Goal: Task Accomplishment & Management: Manage account settings

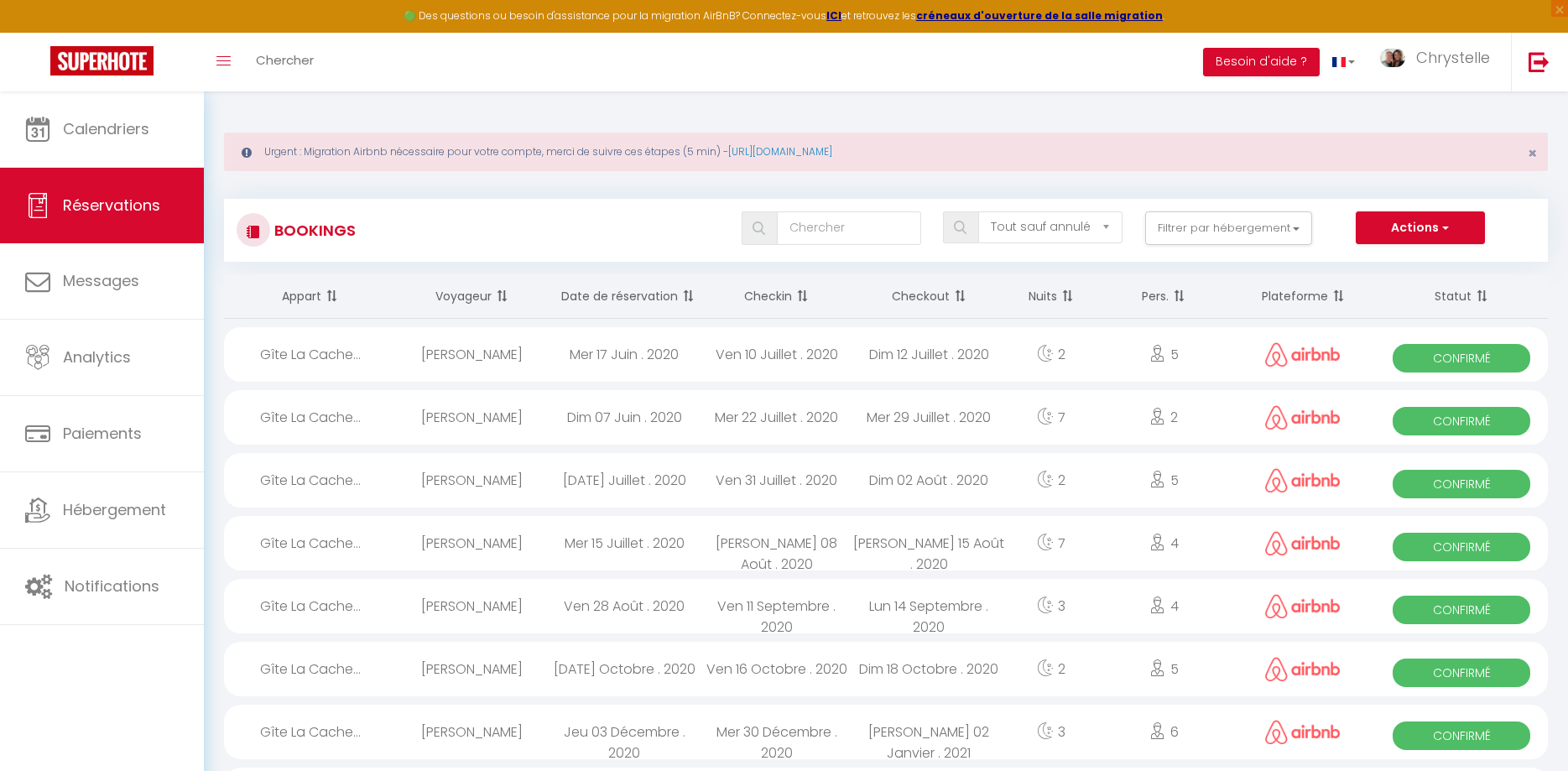
select select "not_cancelled"
click at [121, 209] on span "Réservations" at bounding box center [111, 205] width 97 height 21
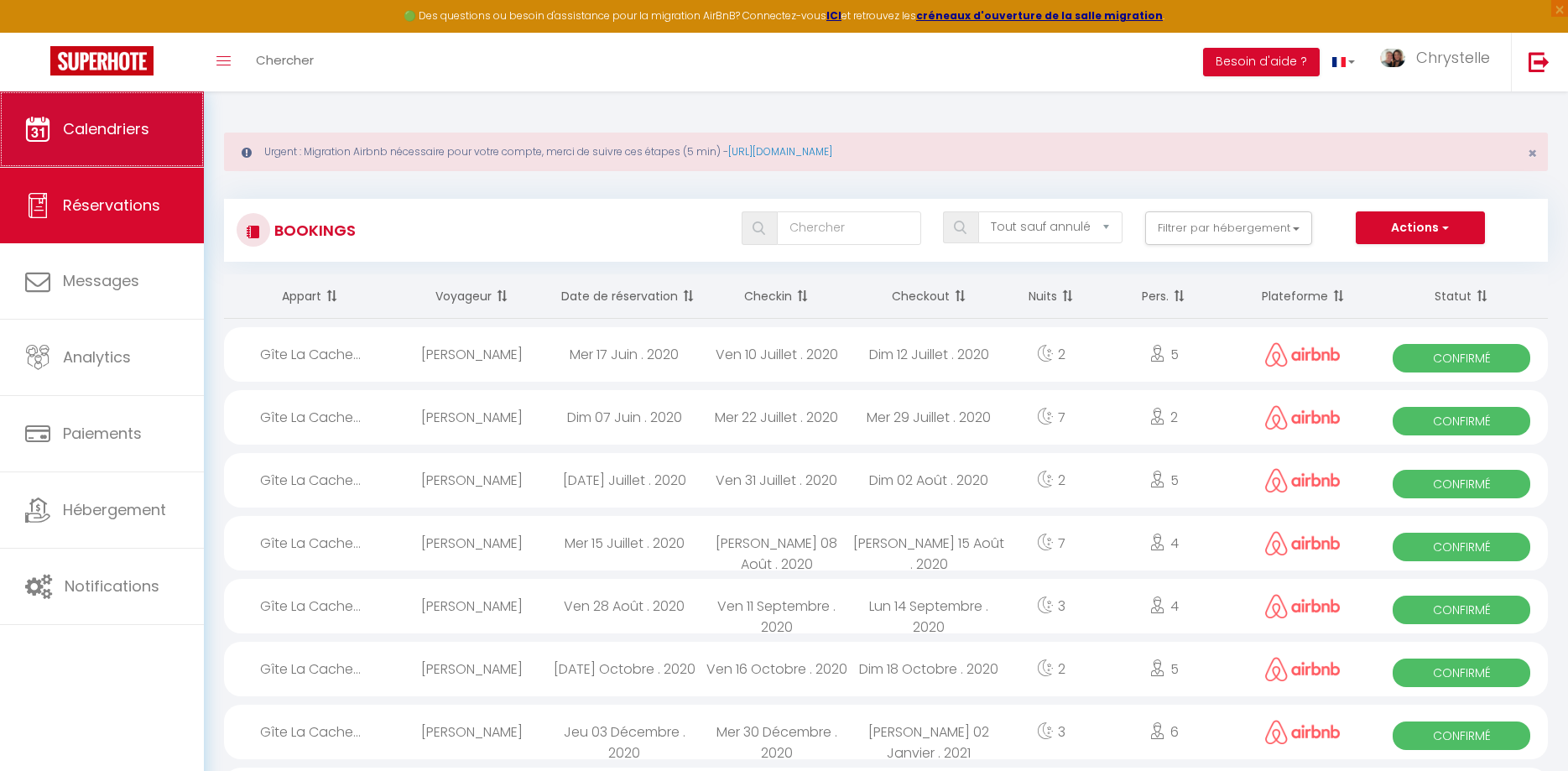
click at [111, 120] on span "Calendriers" at bounding box center [105, 129] width 86 height 21
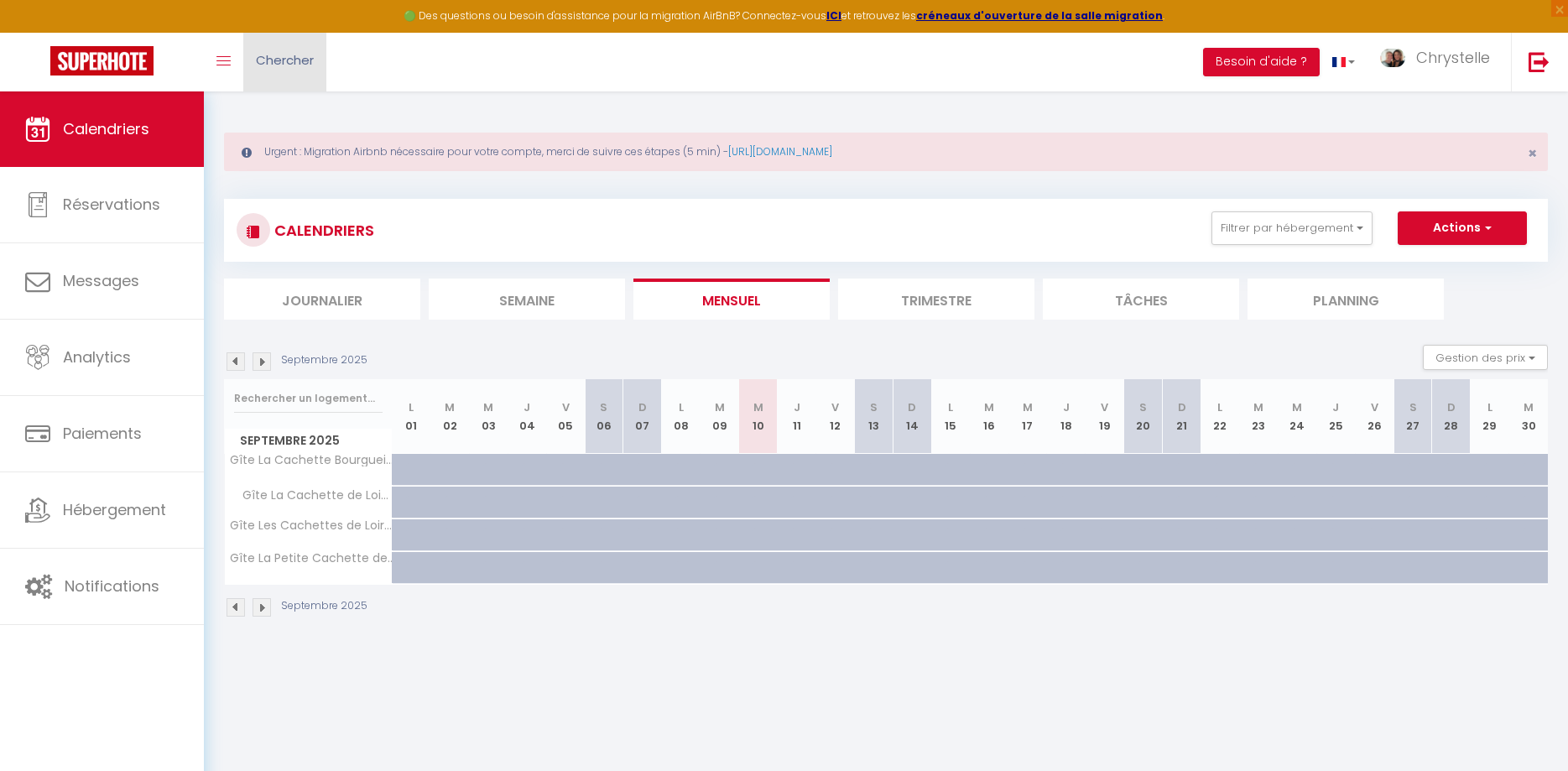
click at [309, 63] on span "Chercher" at bounding box center [284, 60] width 58 height 18
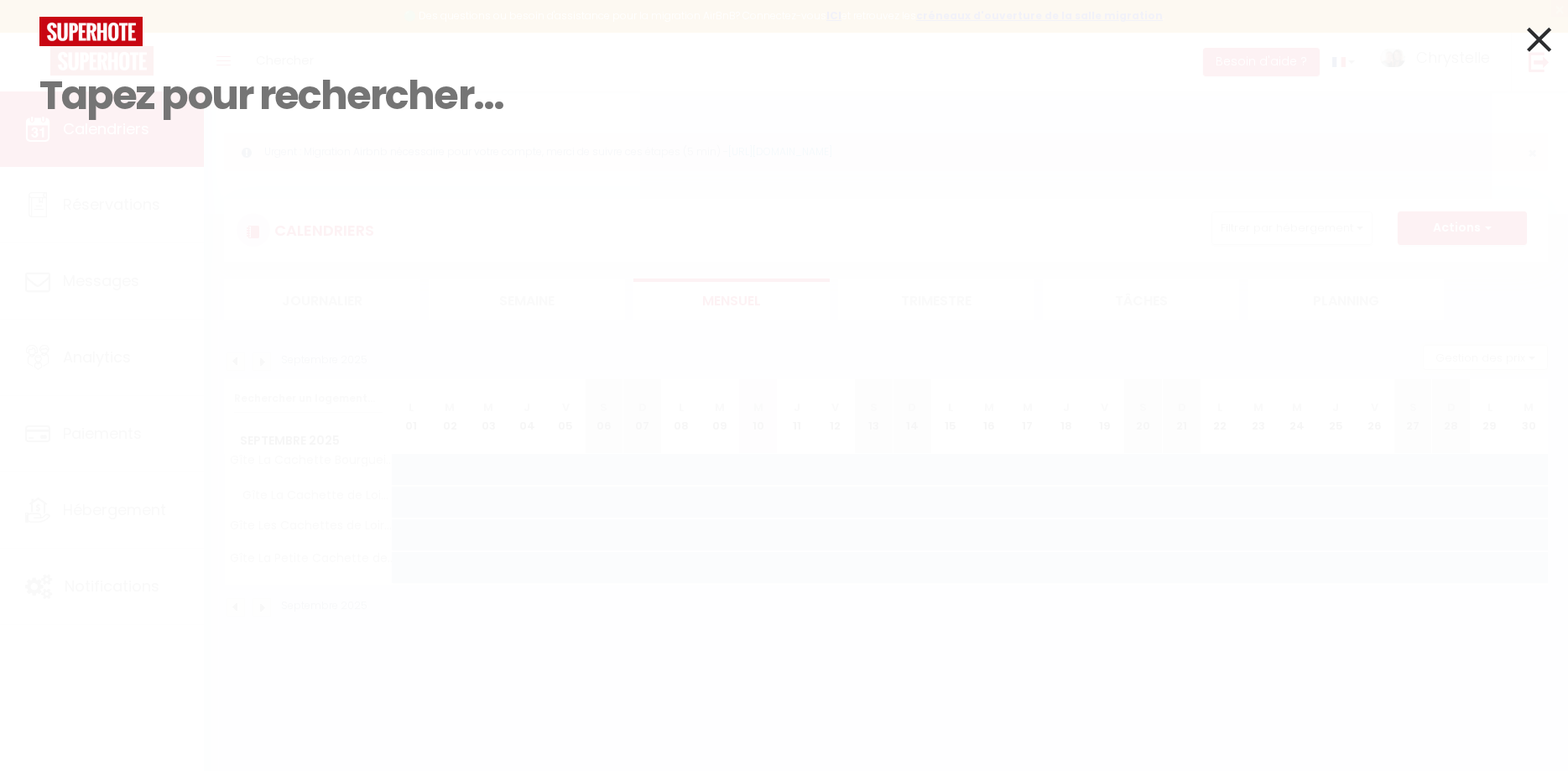
click at [1546, 34] on icon at bounding box center [1539, 39] width 25 height 42
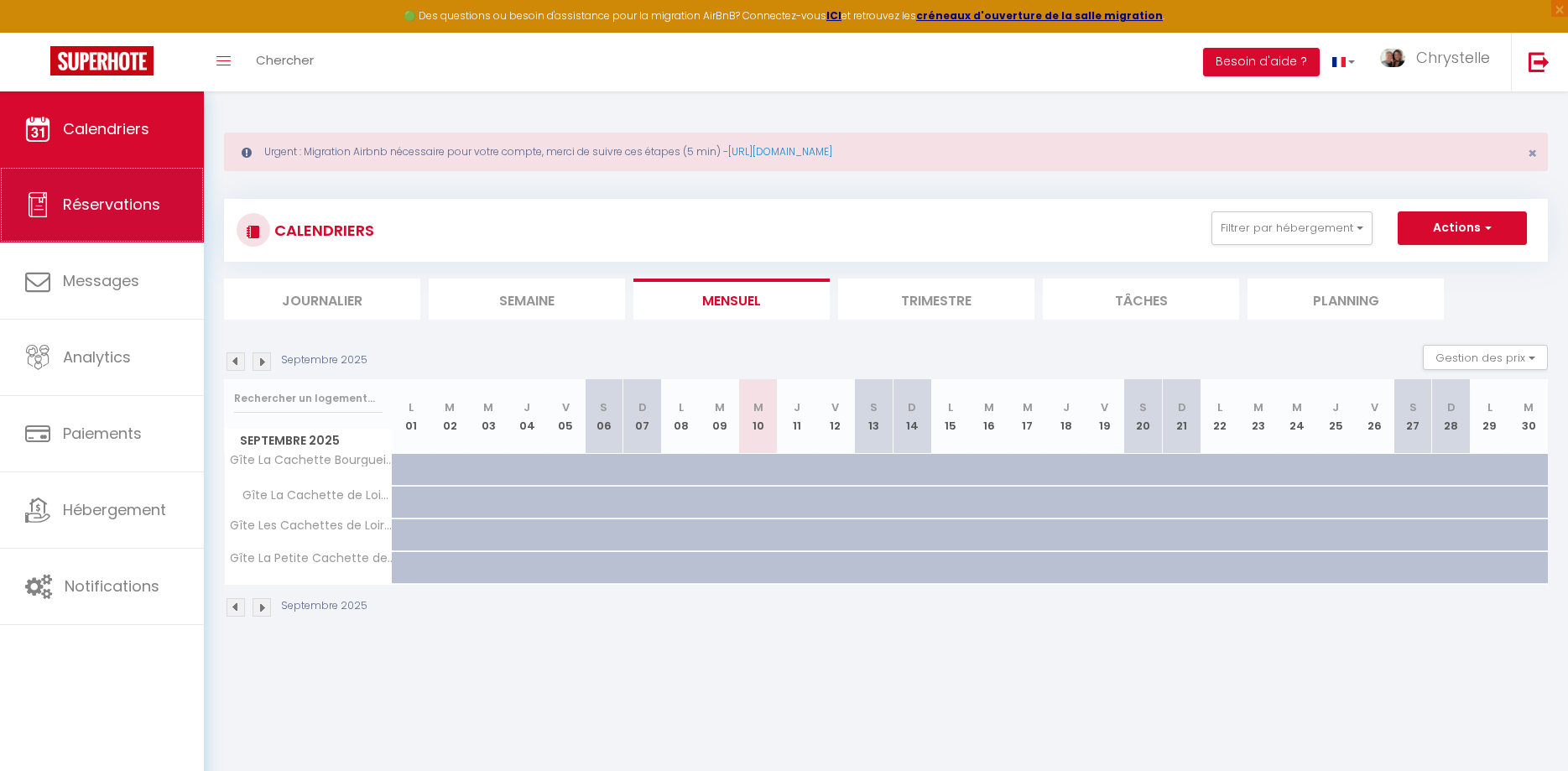
click at [88, 215] on span "Réservations" at bounding box center [111, 204] width 97 height 21
select select "not_cancelled"
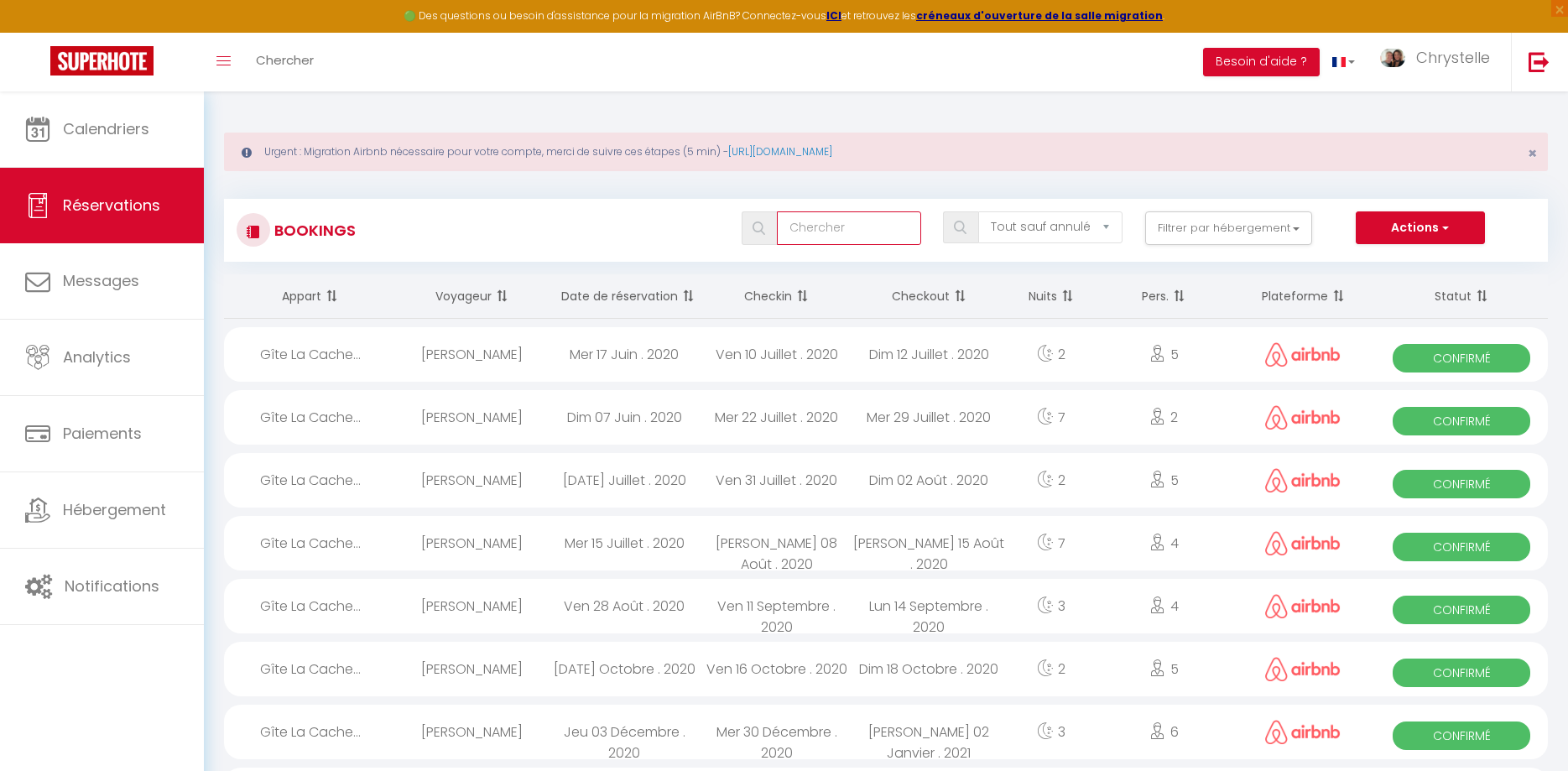
click at [816, 226] on input "text" at bounding box center [850, 228] width 144 height 33
type input "p"
select select
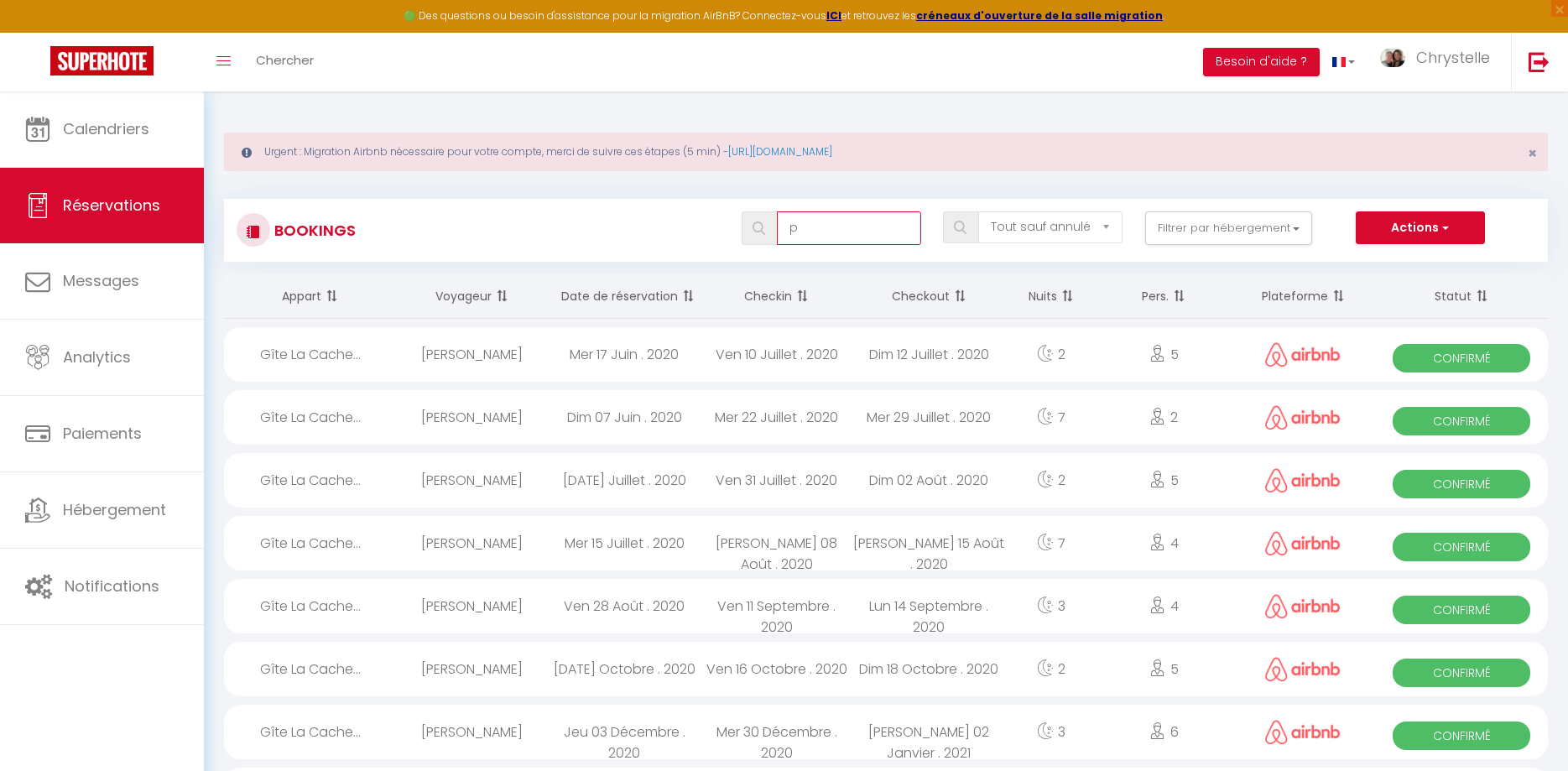
select select
type input "pi"
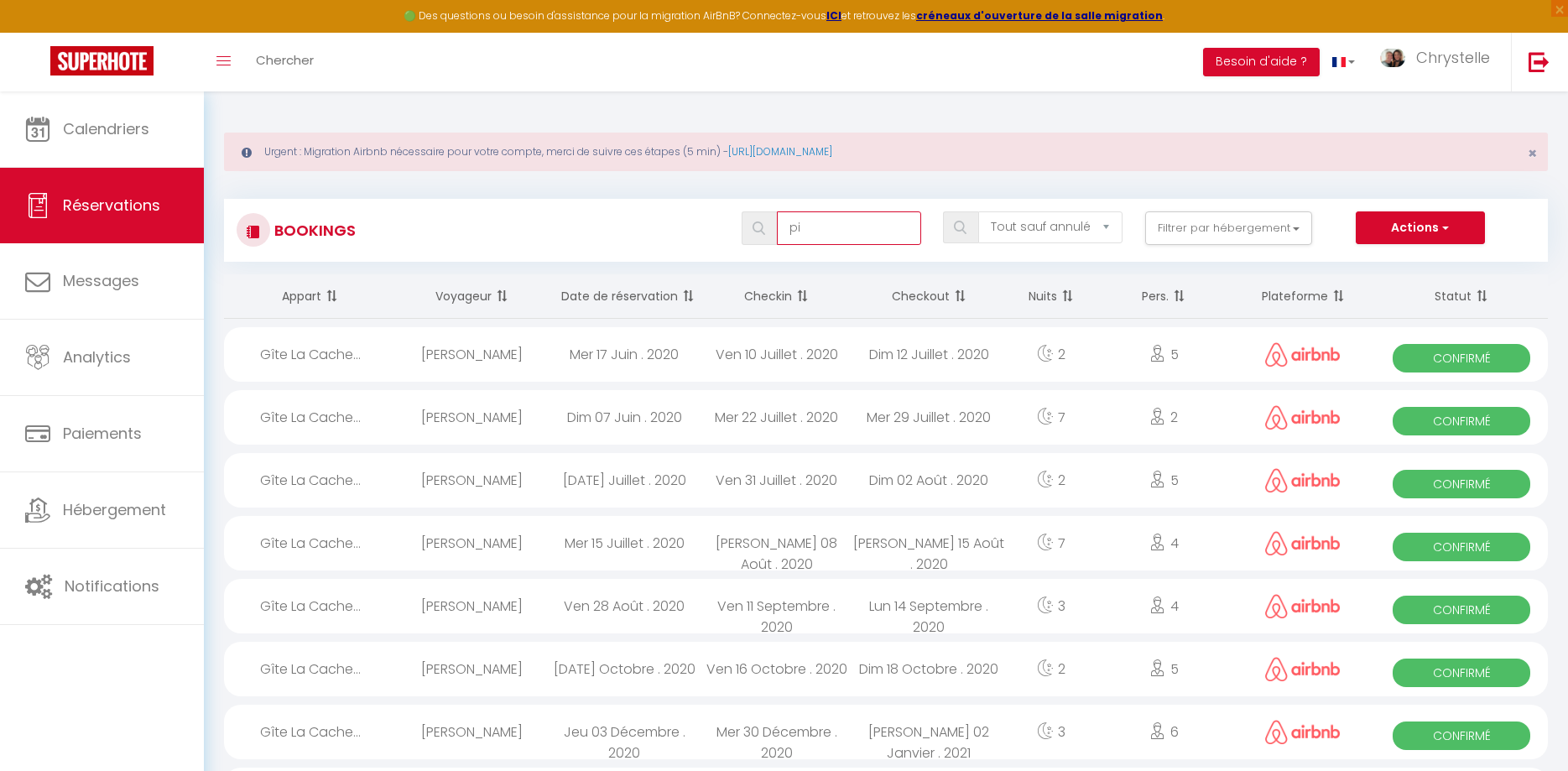
select select
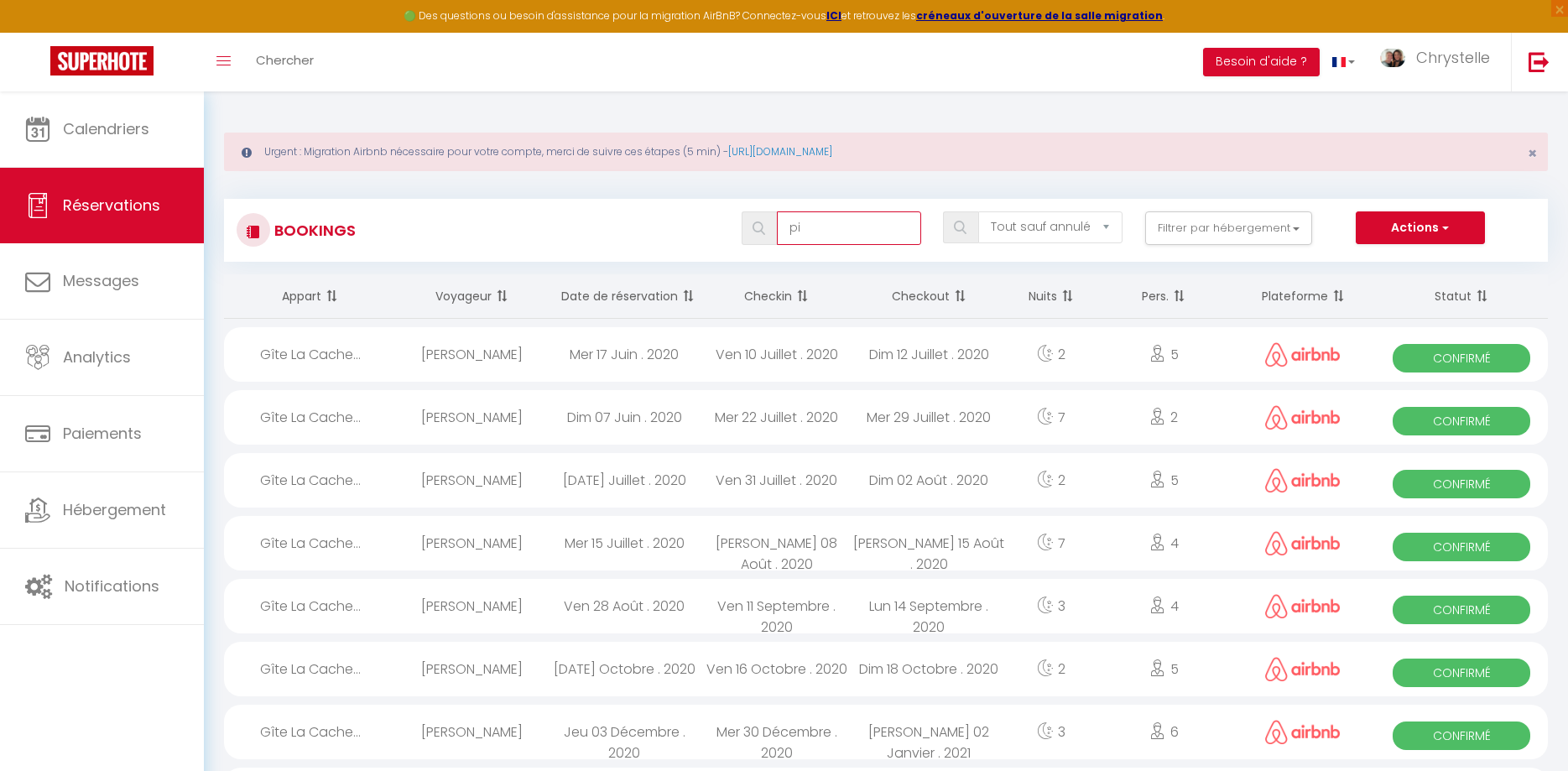
select select
type input "pil"
select select
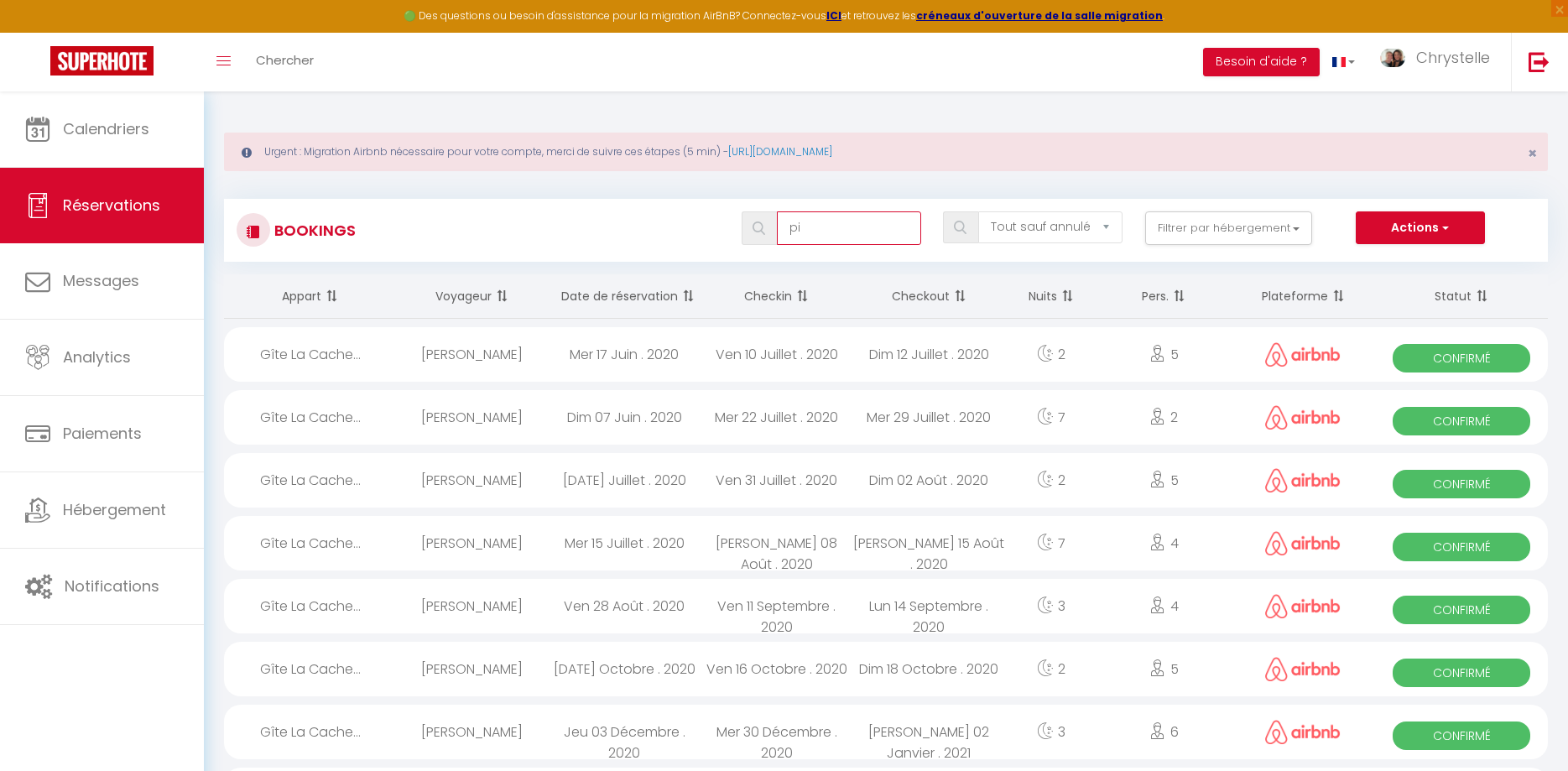
select select
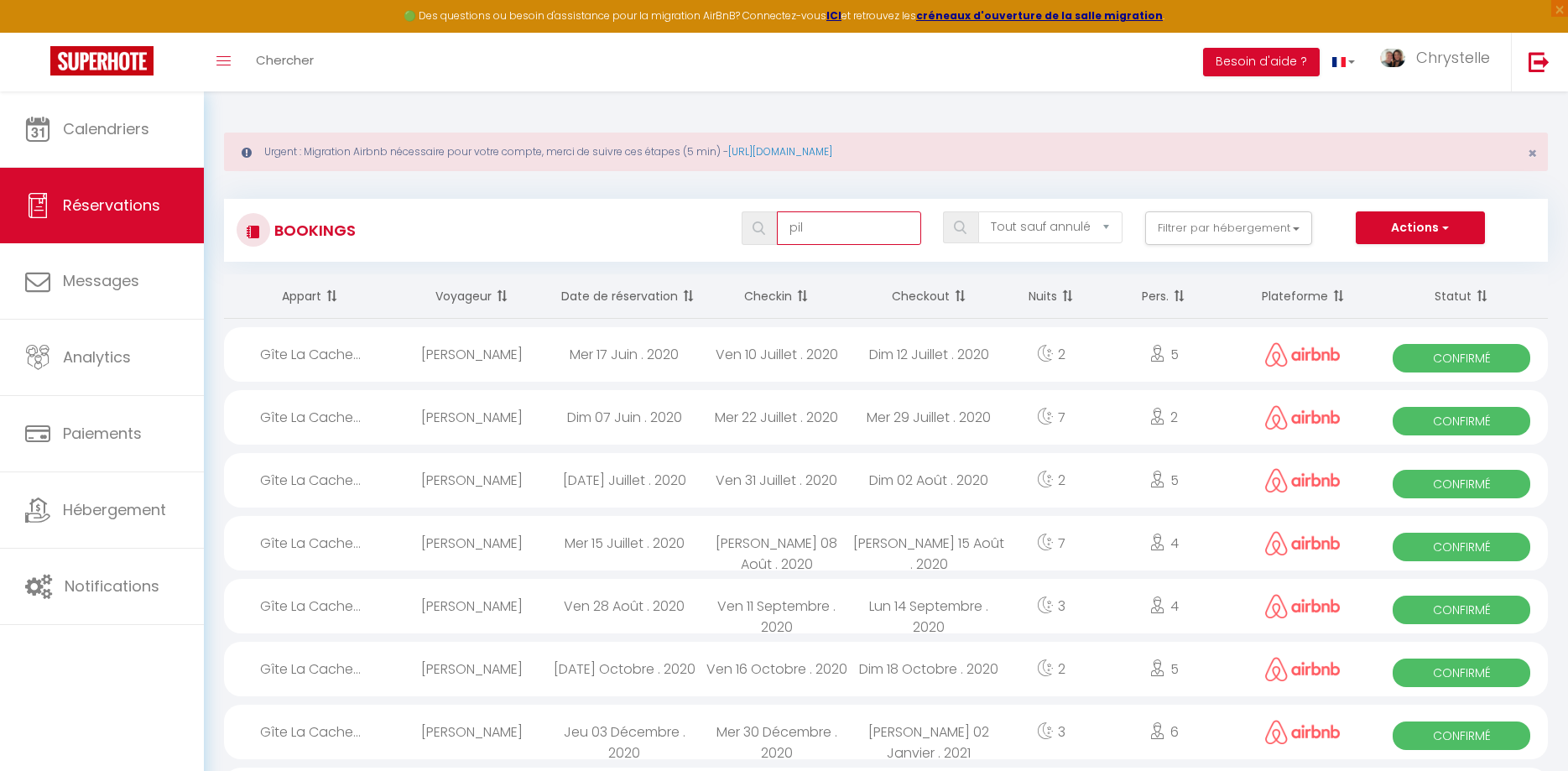
type input "pill"
select select
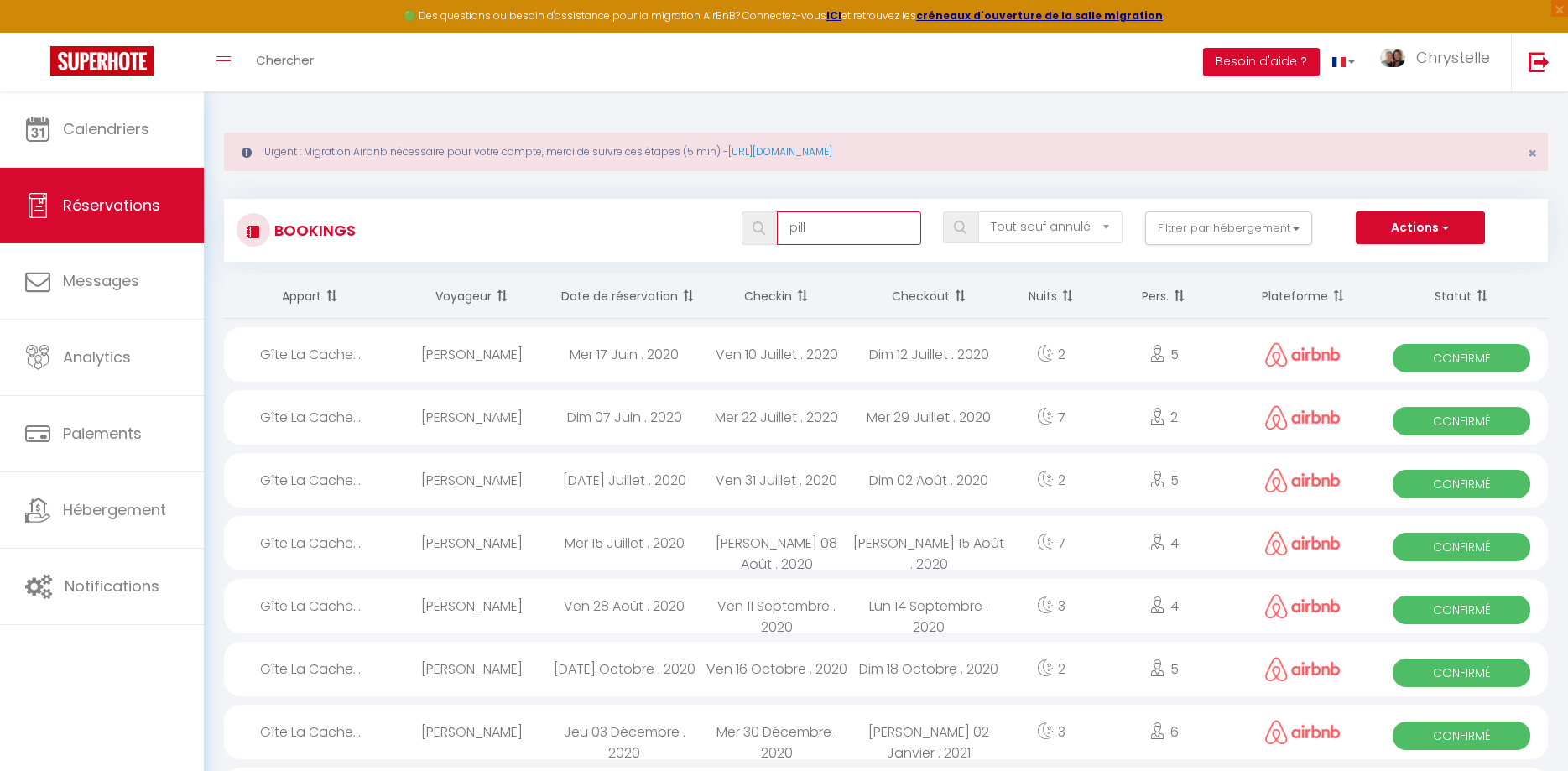
select select
type input "pille"
select select
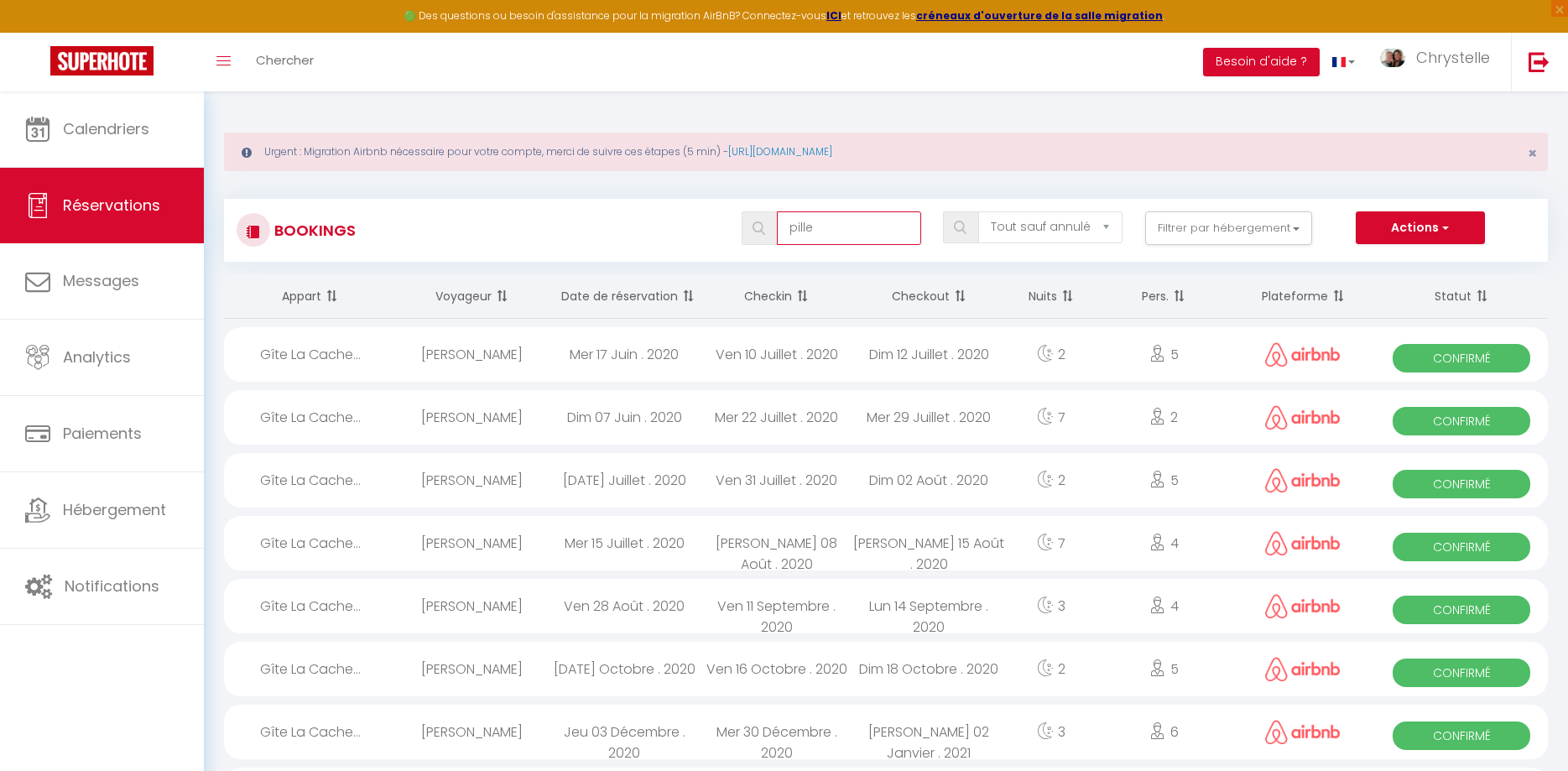
select select
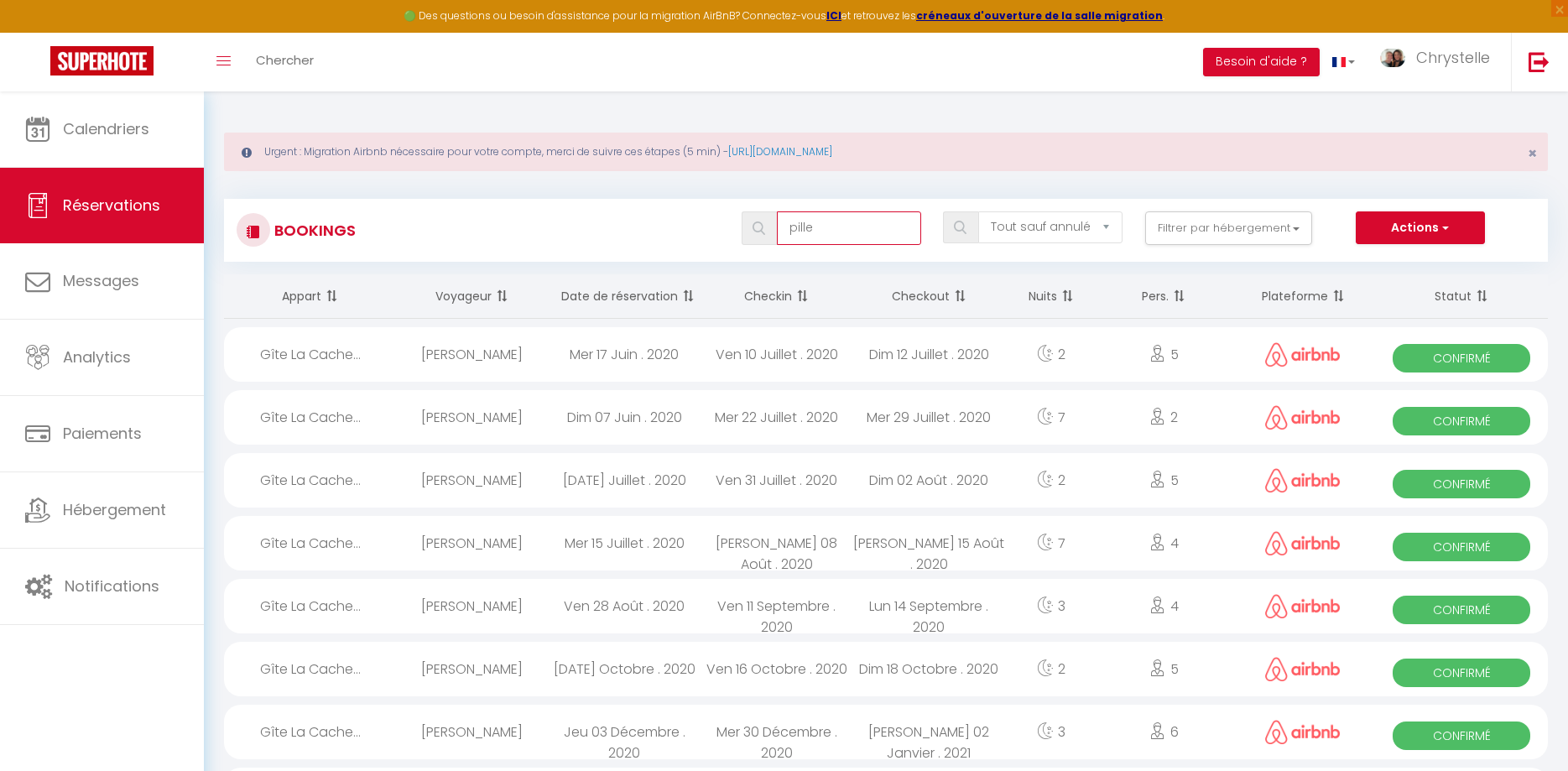
select select
type input "pillet"
select select
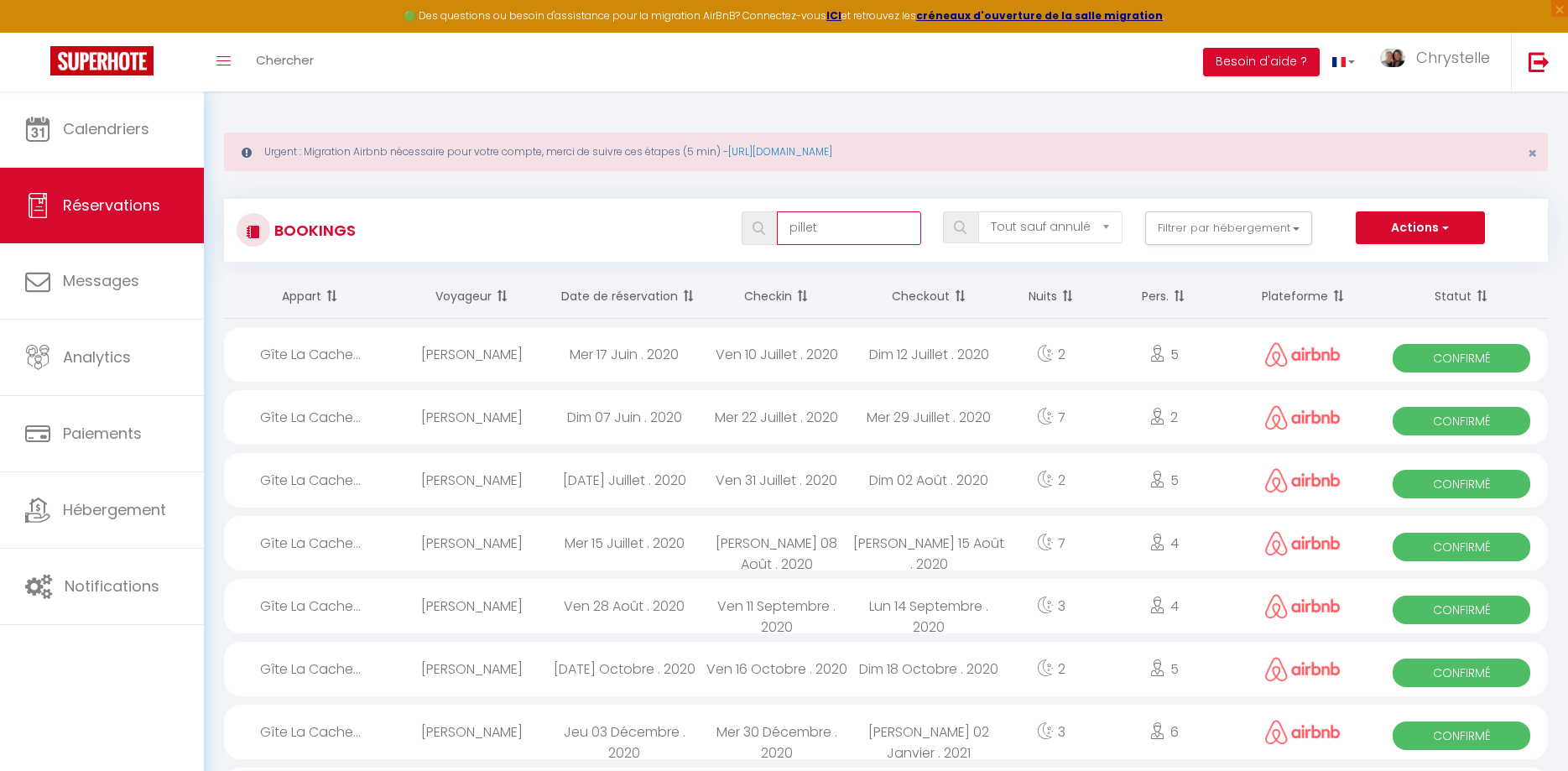
select select
type input "pillet"
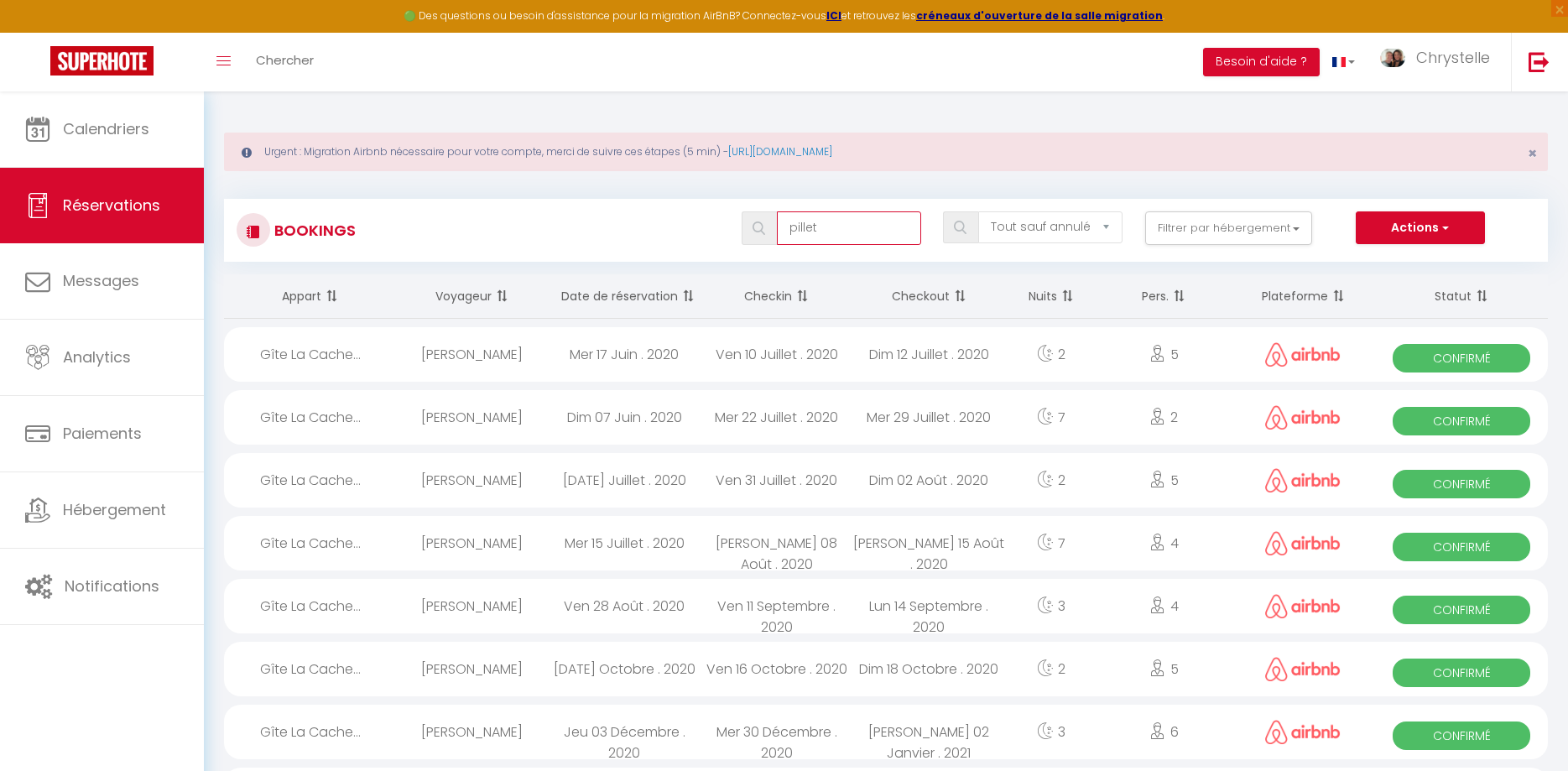
select select
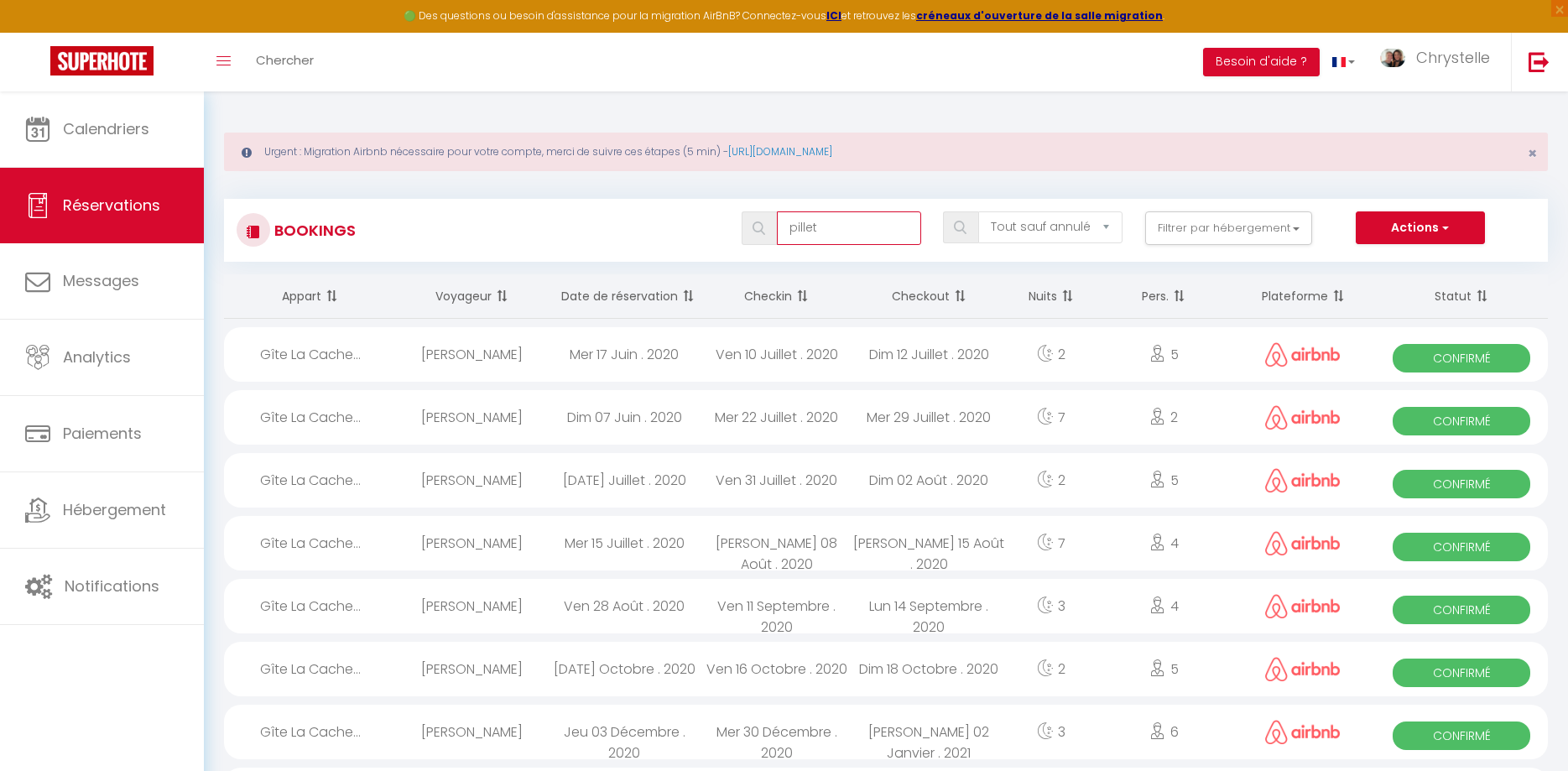
select select
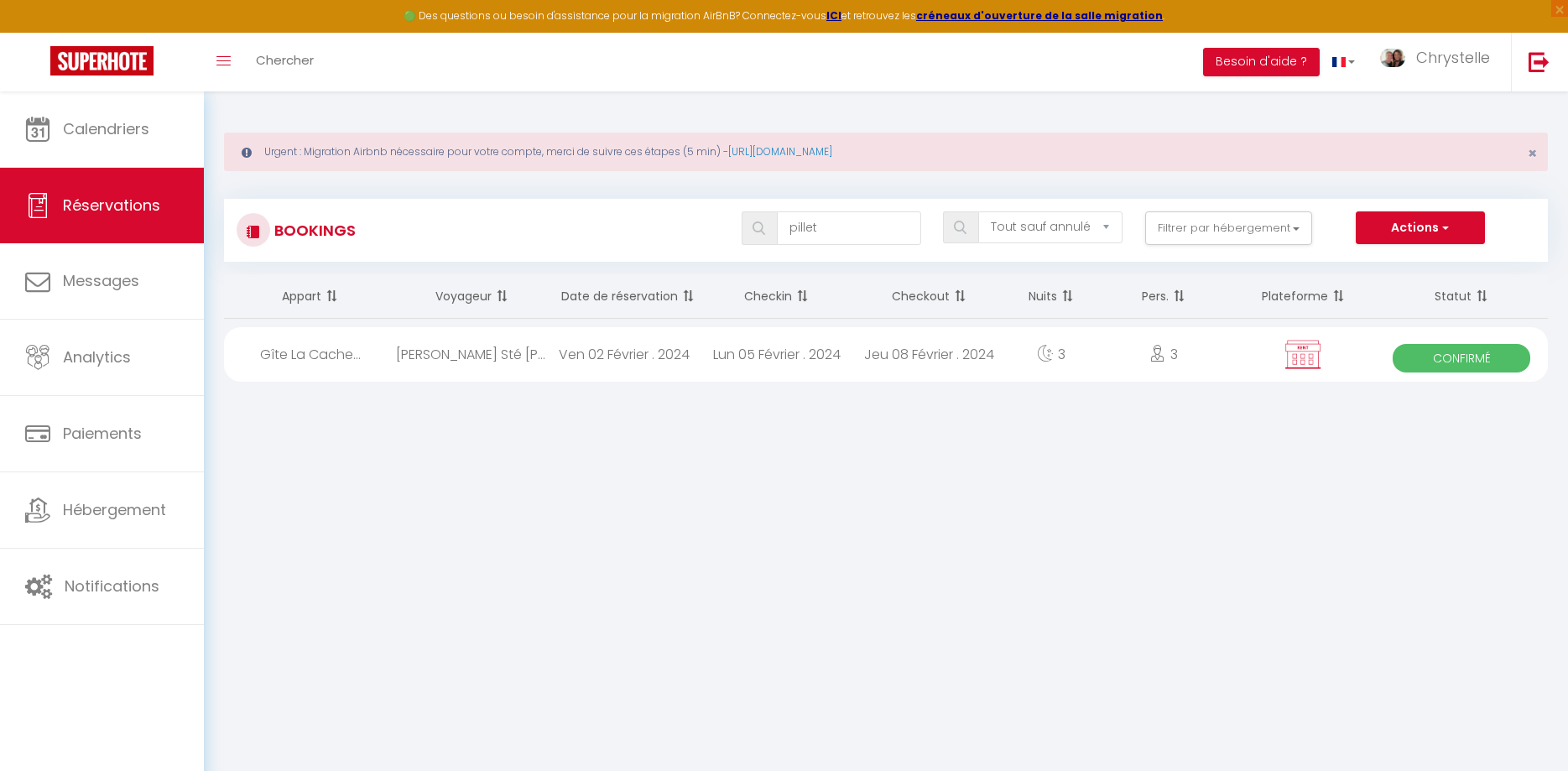
click at [519, 376] on div "[PERSON_NAME] Sté [PERSON_NAME]" at bounding box center [472, 354] width 152 height 54
select select "OK"
select select "0"
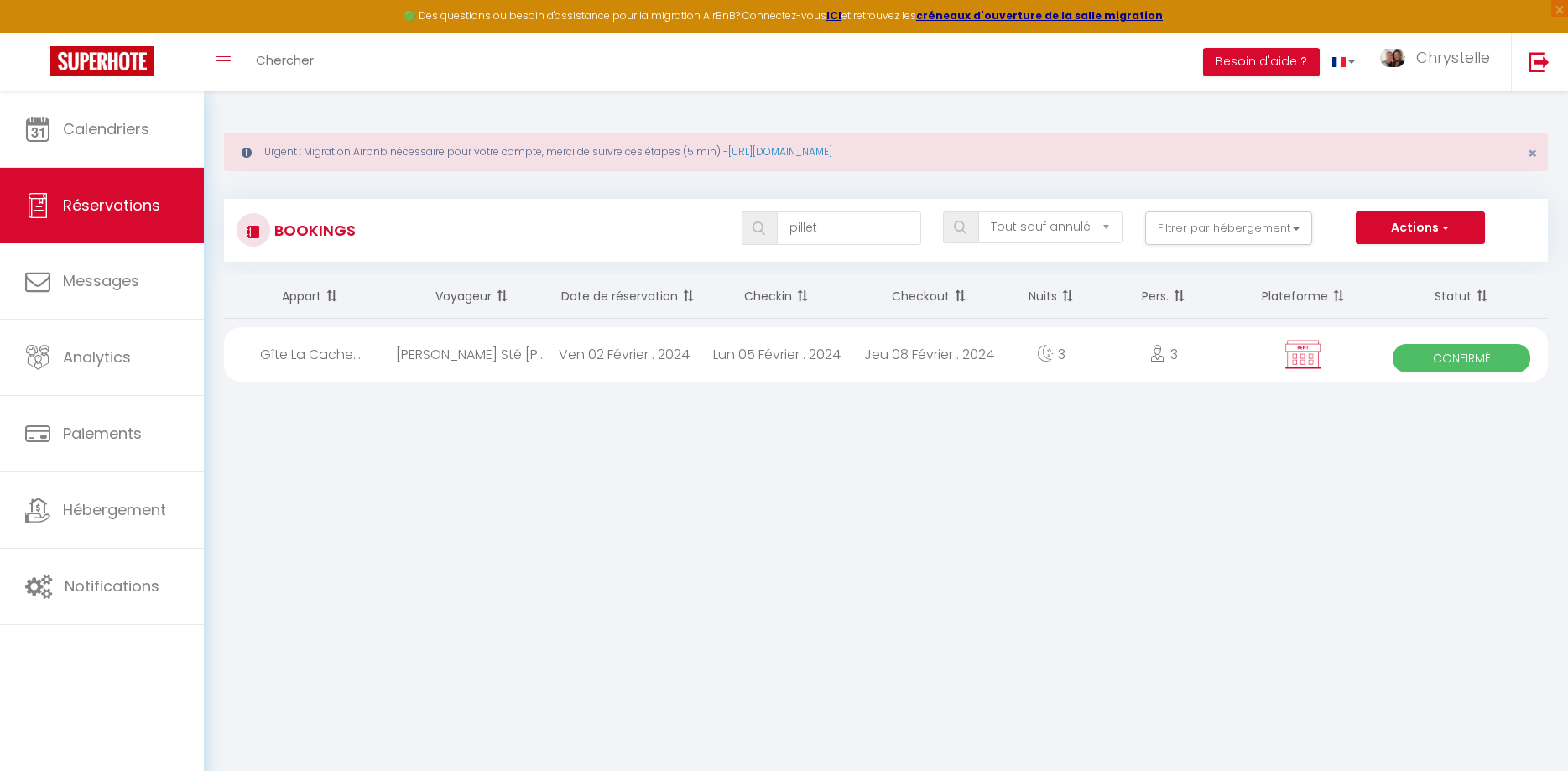
select select "1"
select select
select select "3370"
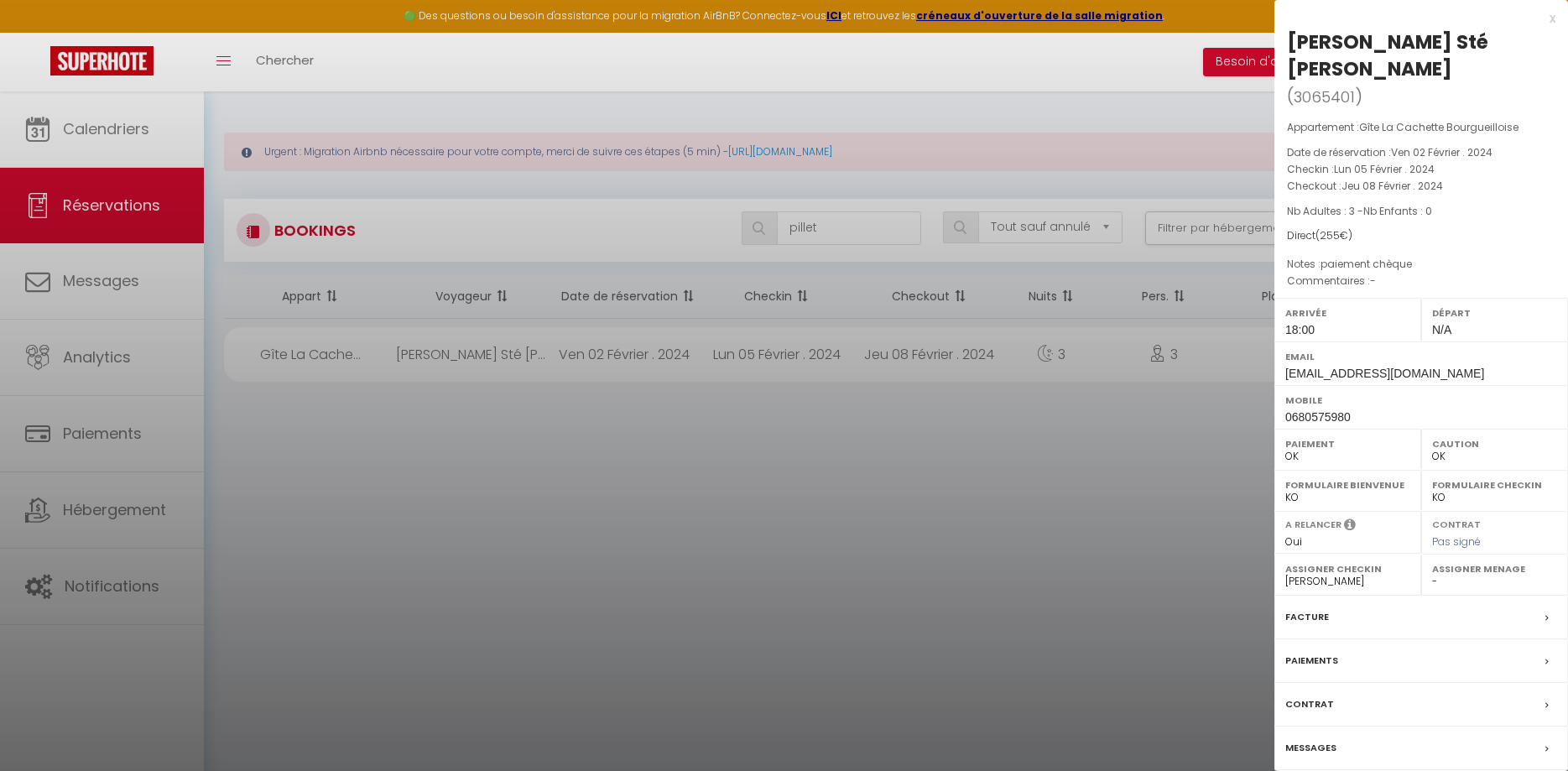
scroll to position [91, 0]
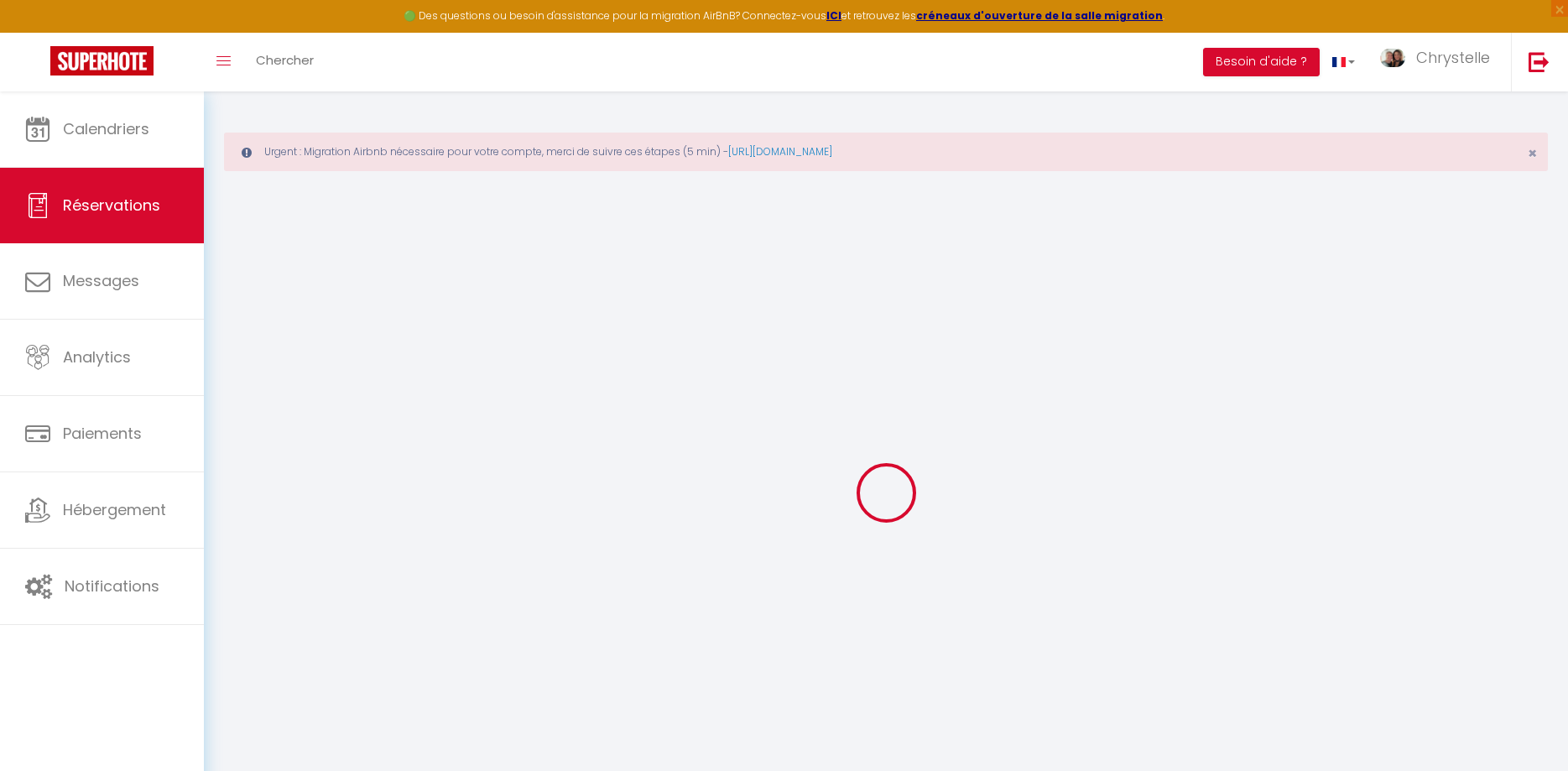
type input "[PERSON_NAME]"
type input "Sté EVVA"
type input "[EMAIL_ADDRESS][DOMAIN_NAME]"
type input "0680575980"
select select "FR"
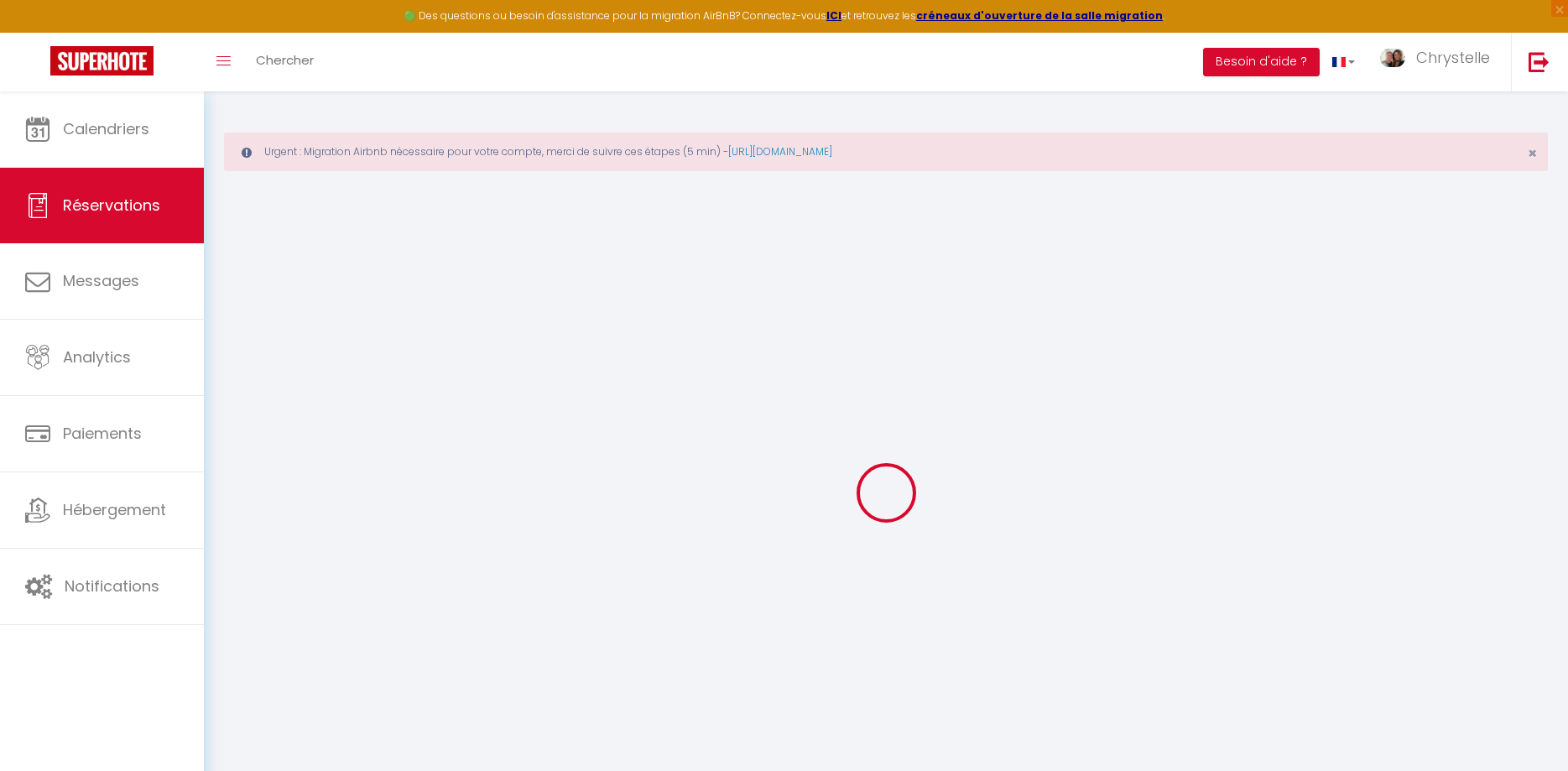
type input "30"
select select "5457"
select select "1"
type input "Lun 05 Février 2024"
select select
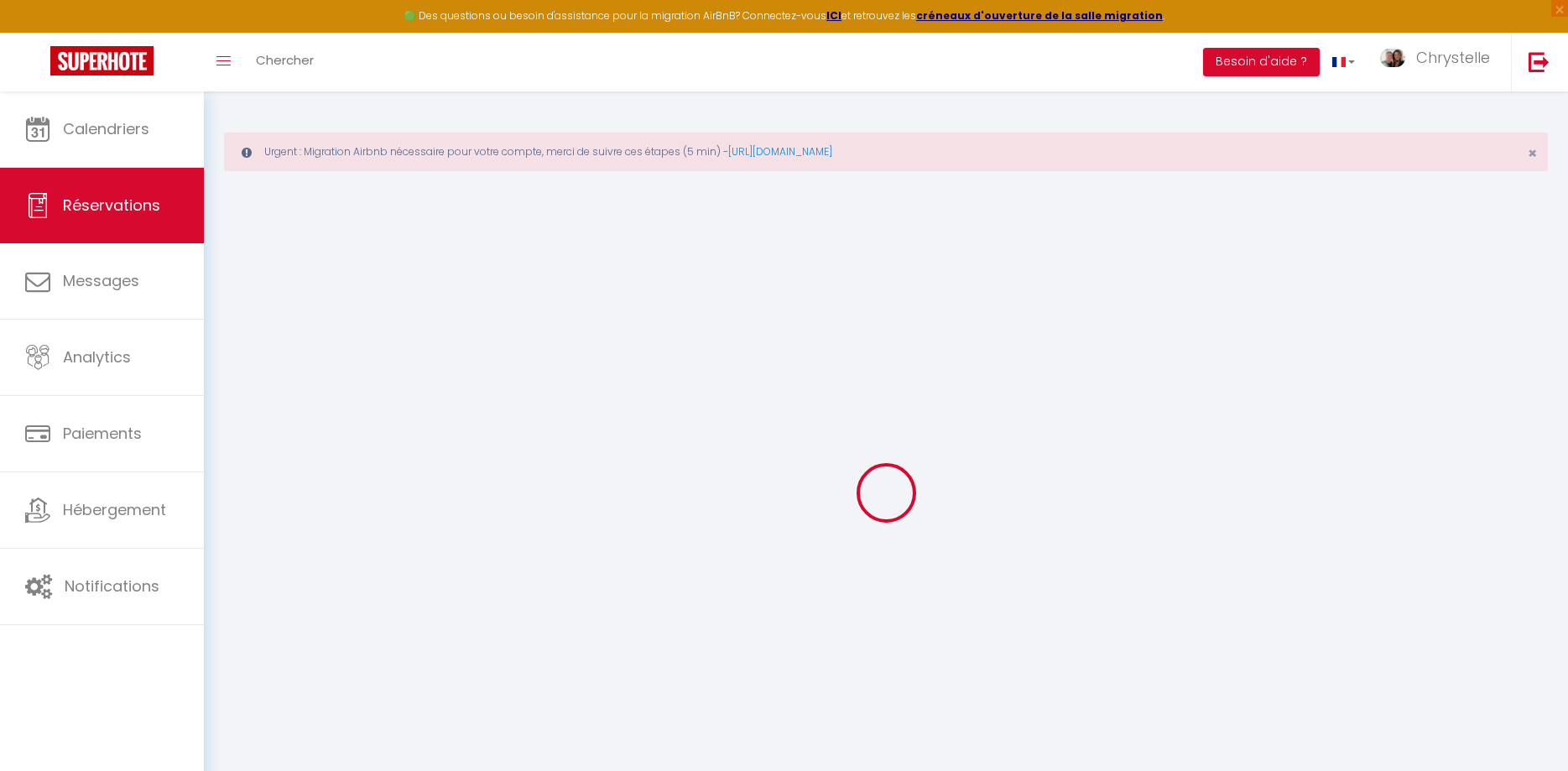
type input "Jeu 08 Février 2024"
select select
type input "3"
select select "12"
select select
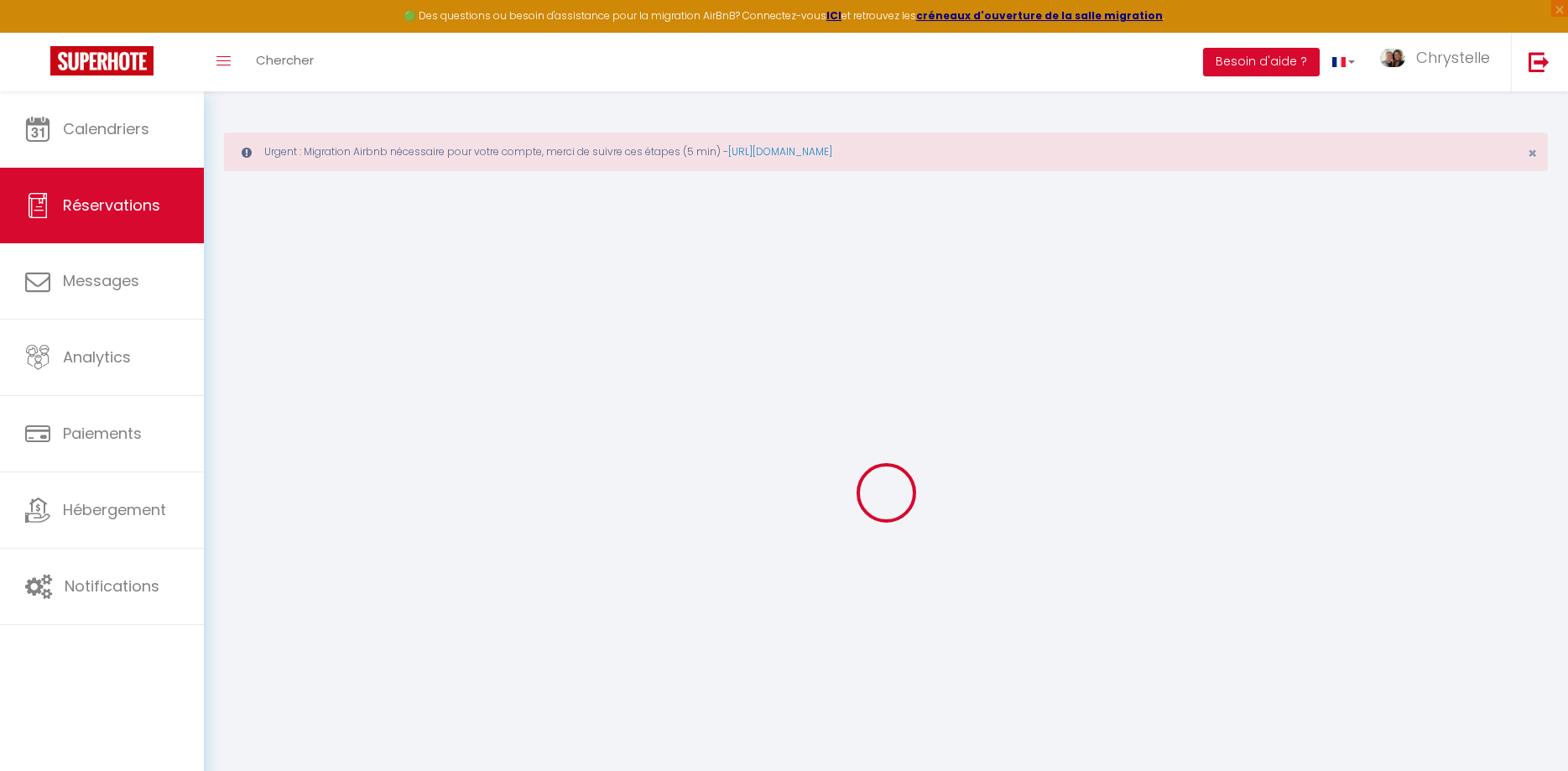
type input "225"
checkbox input "false"
type input "0"
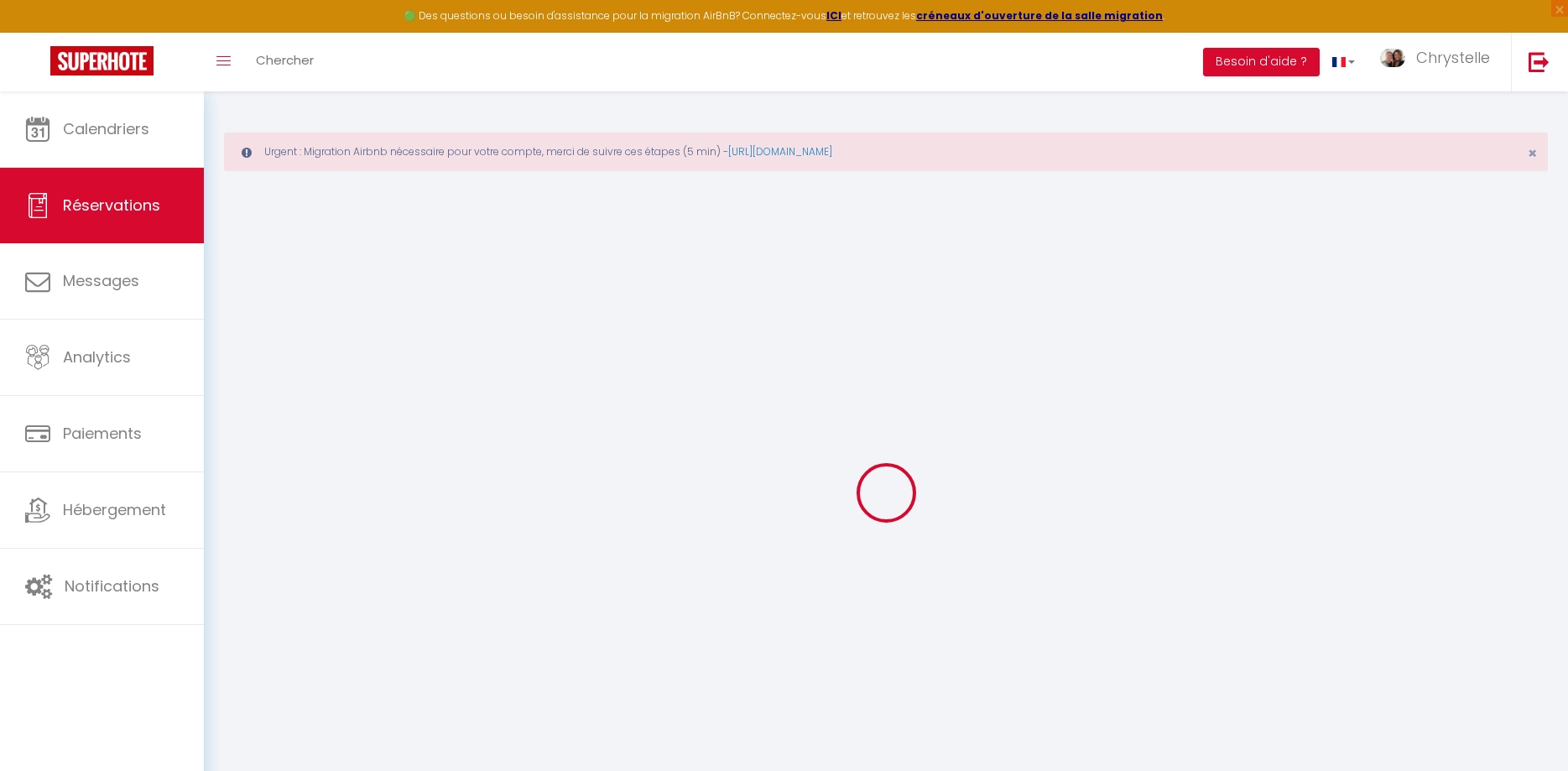
type input "0"
select select
select select "15"
checkbox input "false"
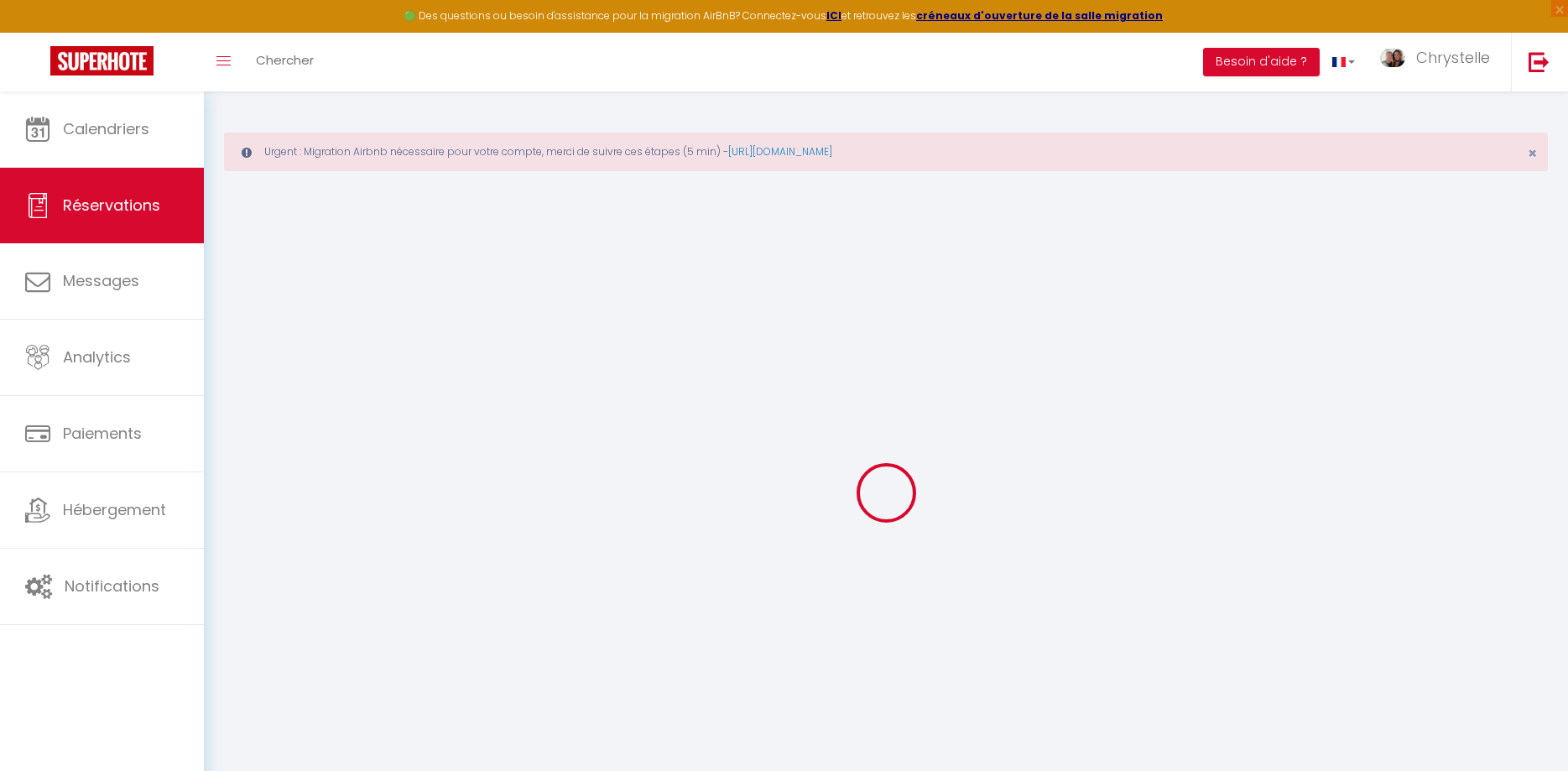
select select
checkbox input "false"
select select
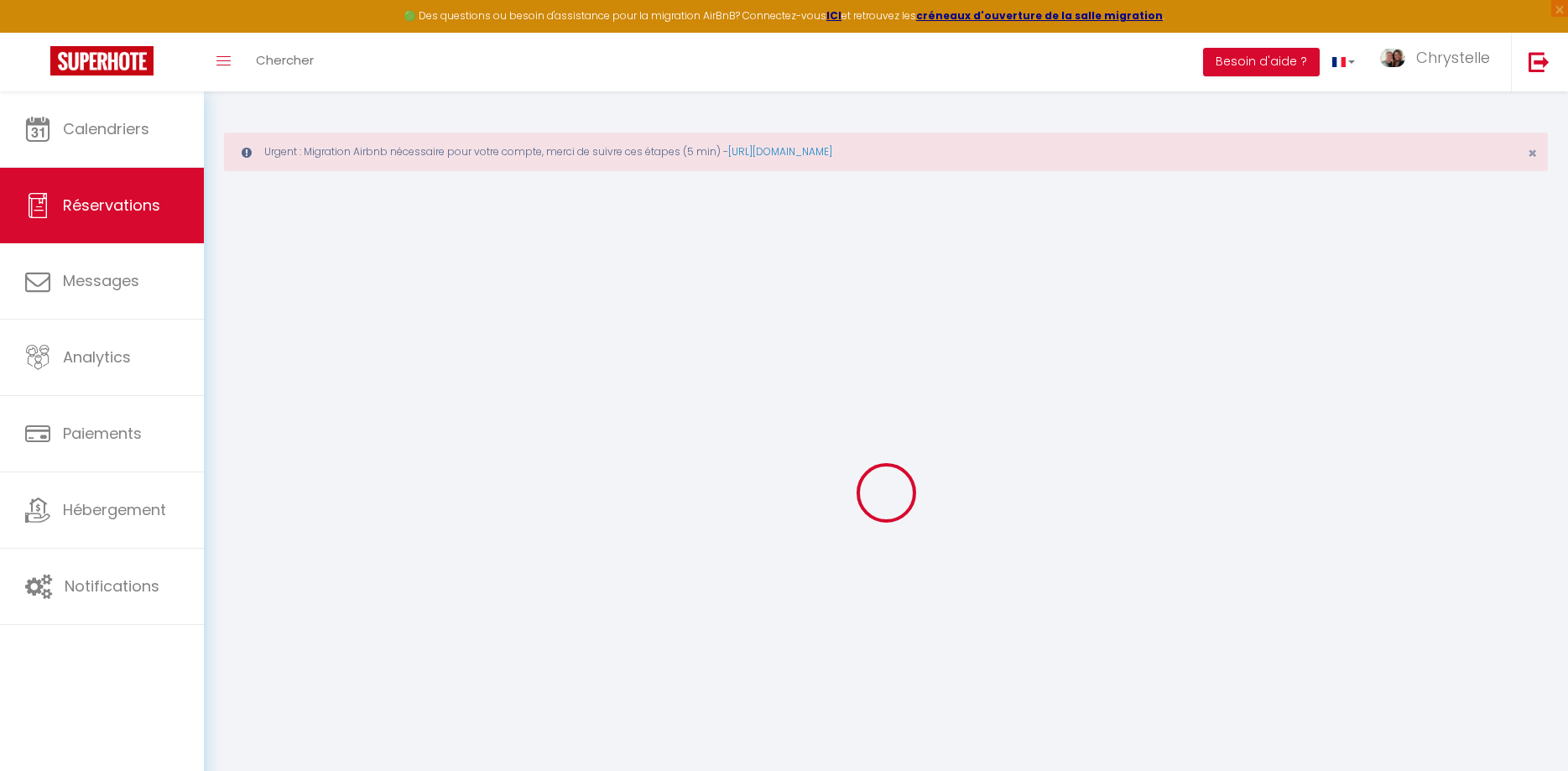
checkbox input "false"
type serviette\)0 "paiement chèque"
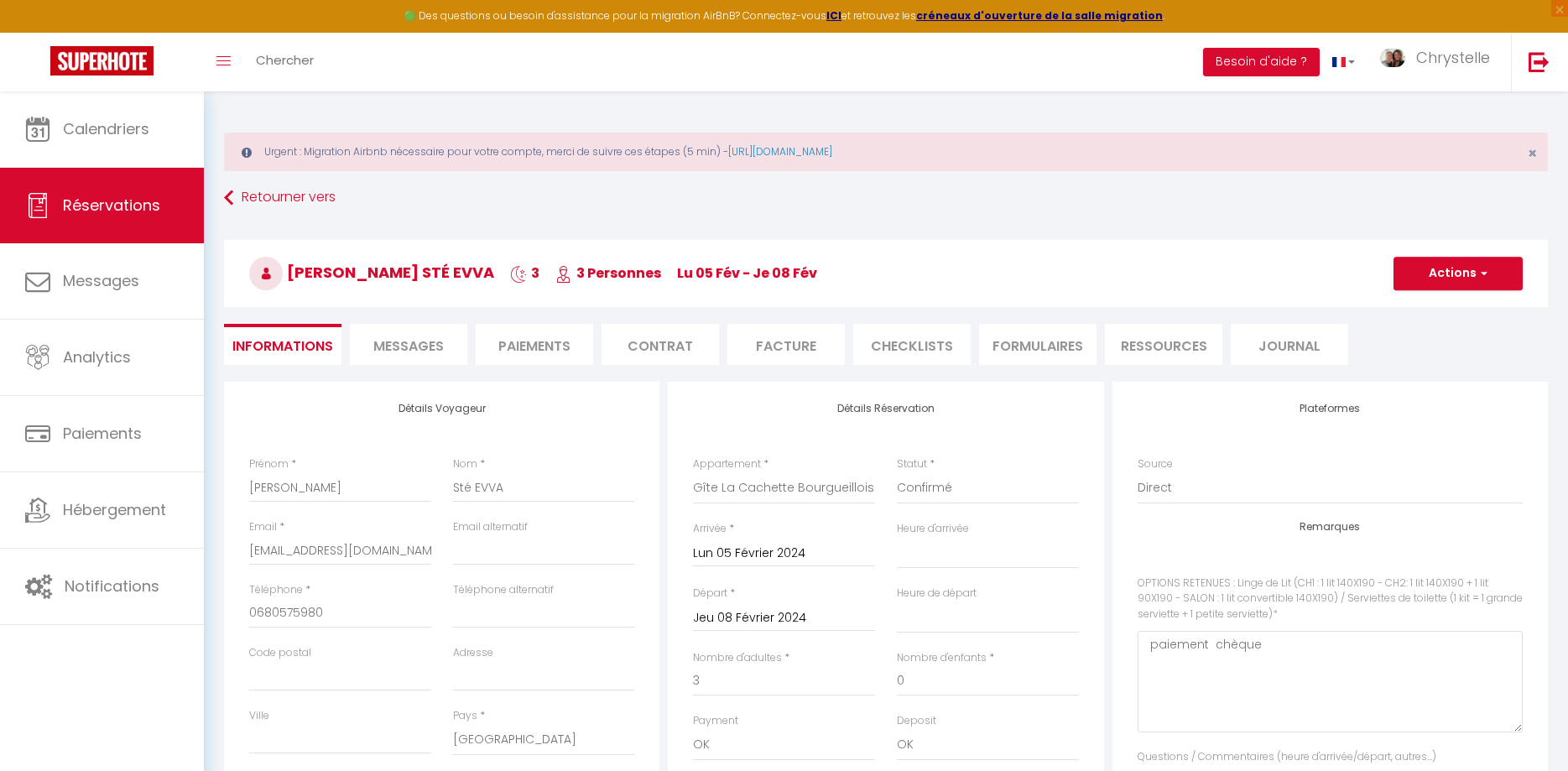
select select
checkbox input "false"
select select
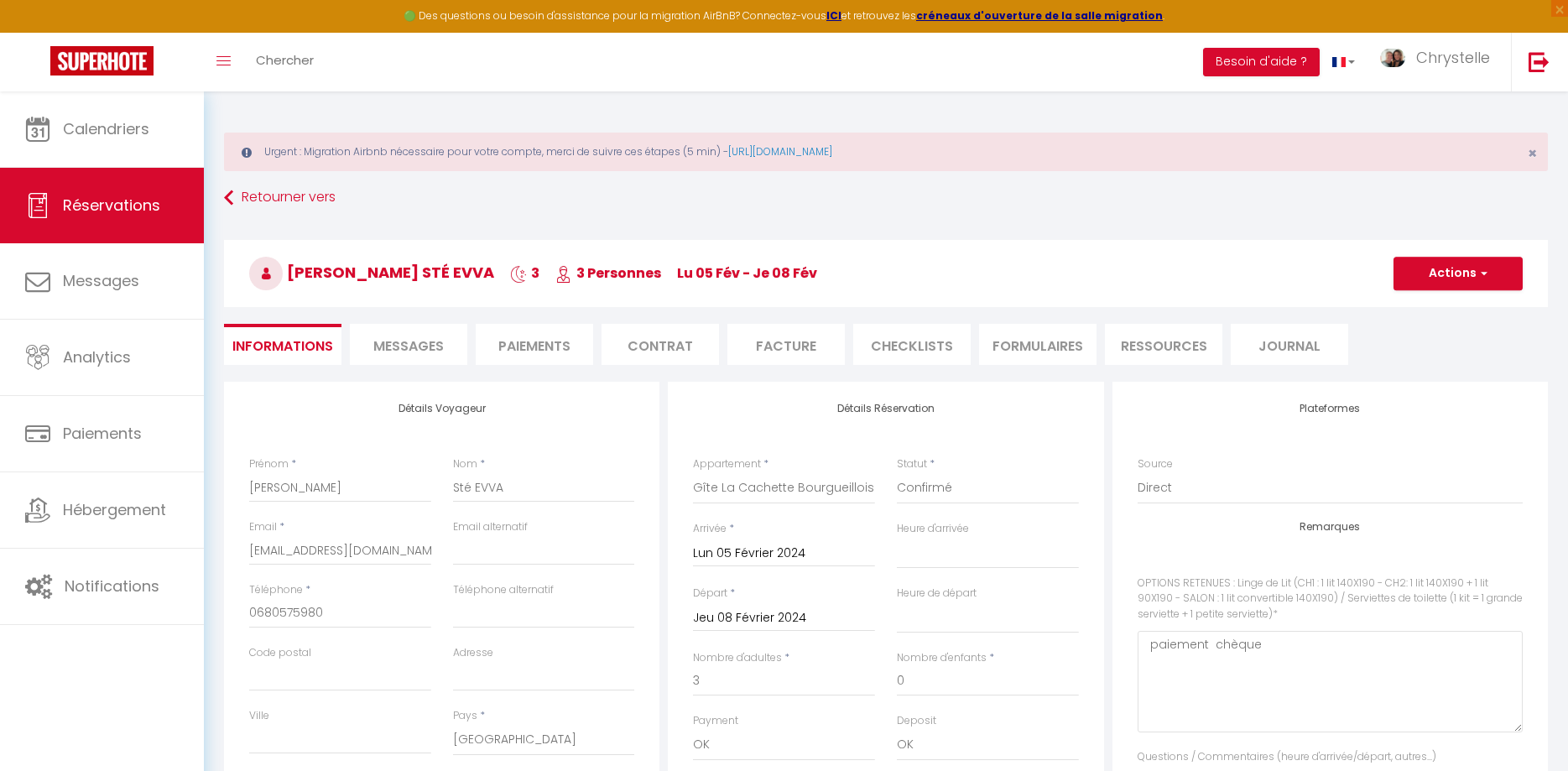
checkbox input "false"
select select "18:00"
click at [1457, 280] on button "Actions" at bounding box center [1459, 273] width 129 height 33
click at [1527, 361] on ul "Informations Messages Paiements Contrat Facture CHECKLISTS FORMULAIRES Ressourc…" at bounding box center [886, 344] width 1324 height 41
click at [542, 351] on li "Paiements" at bounding box center [535, 344] width 118 height 41
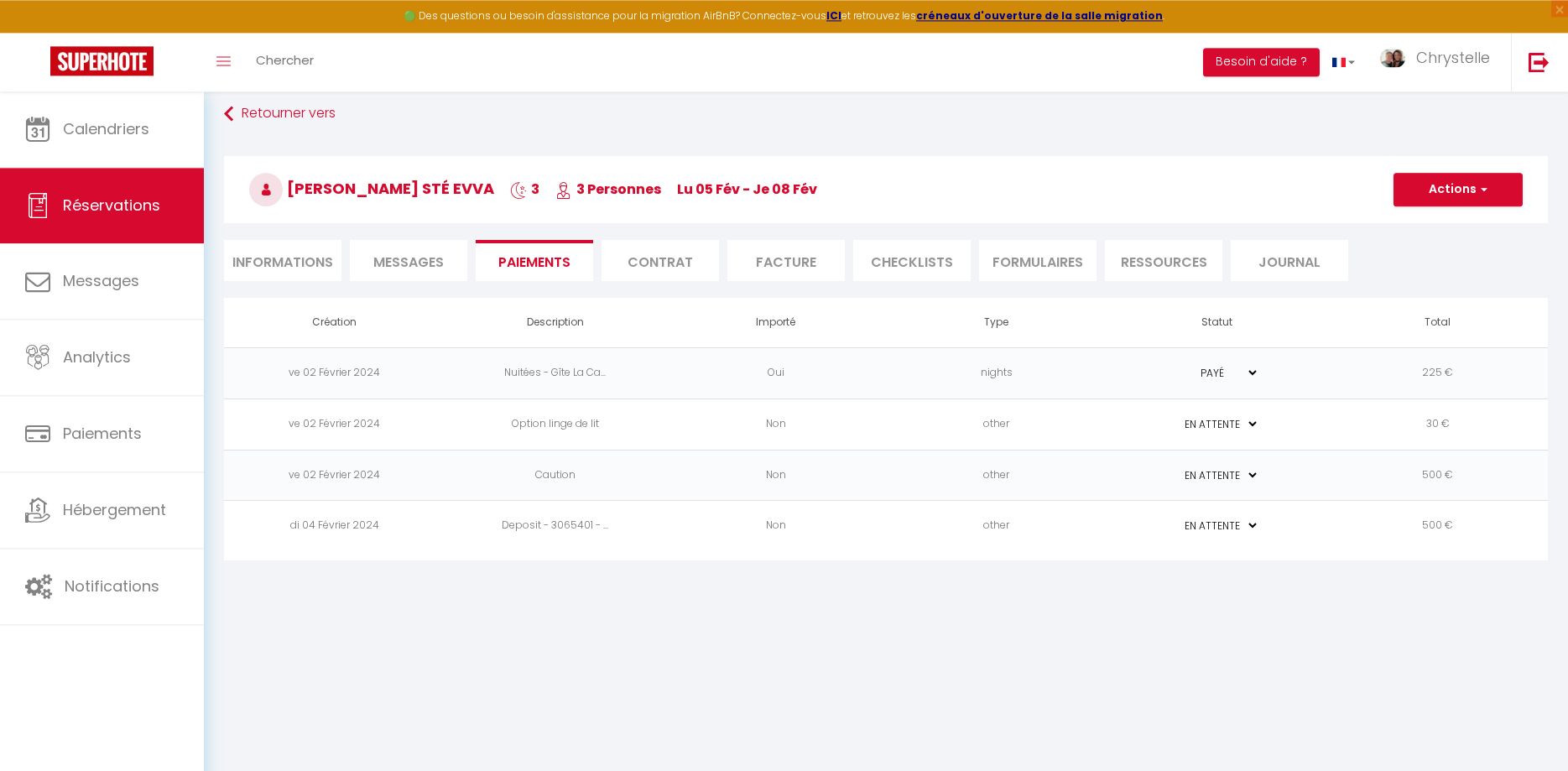
scroll to position [86, 0]
click at [277, 265] on li "Informations" at bounding box center [283, 259] width 118 height 41
select select
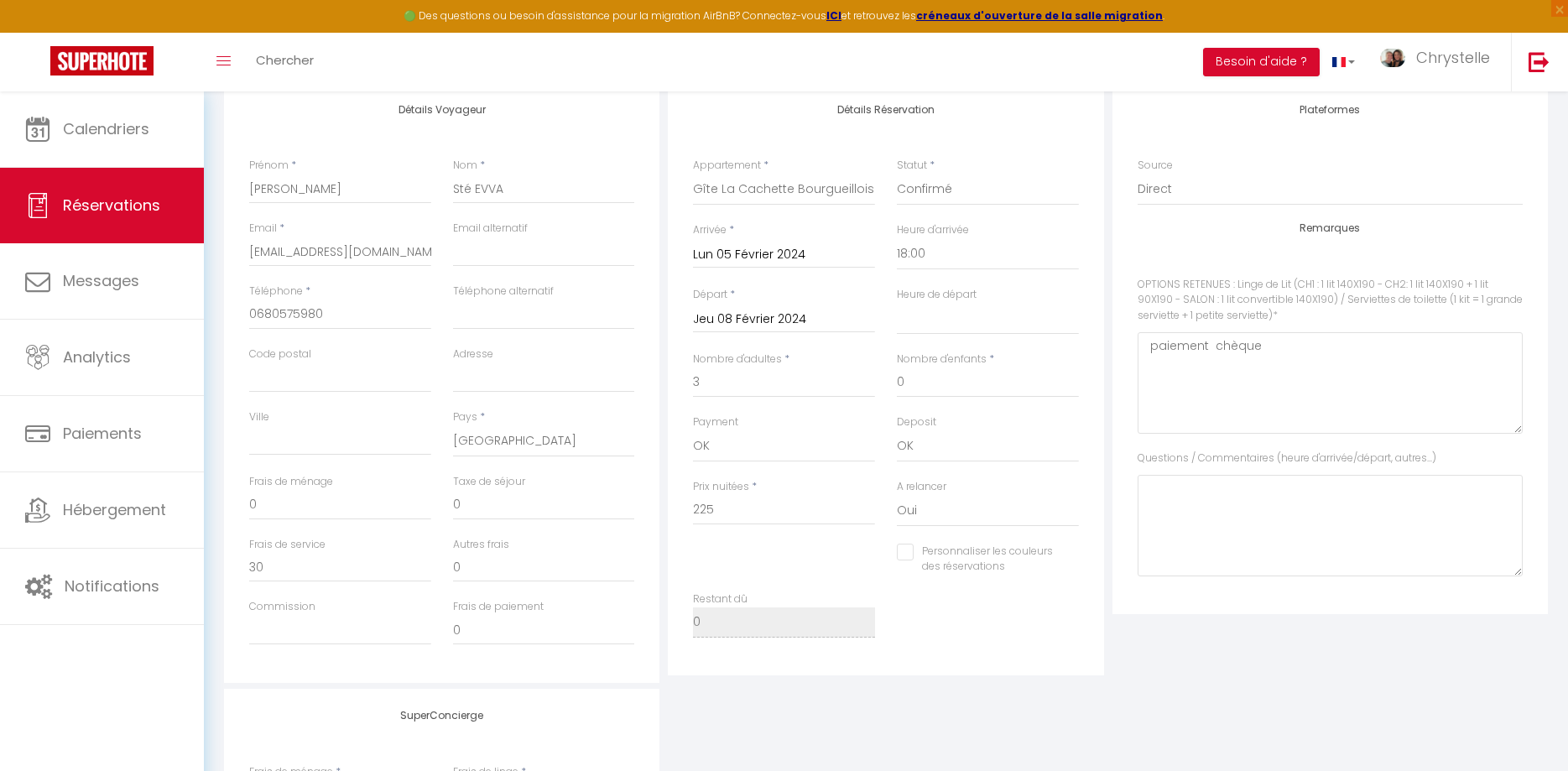
scroll to position [556, 0]
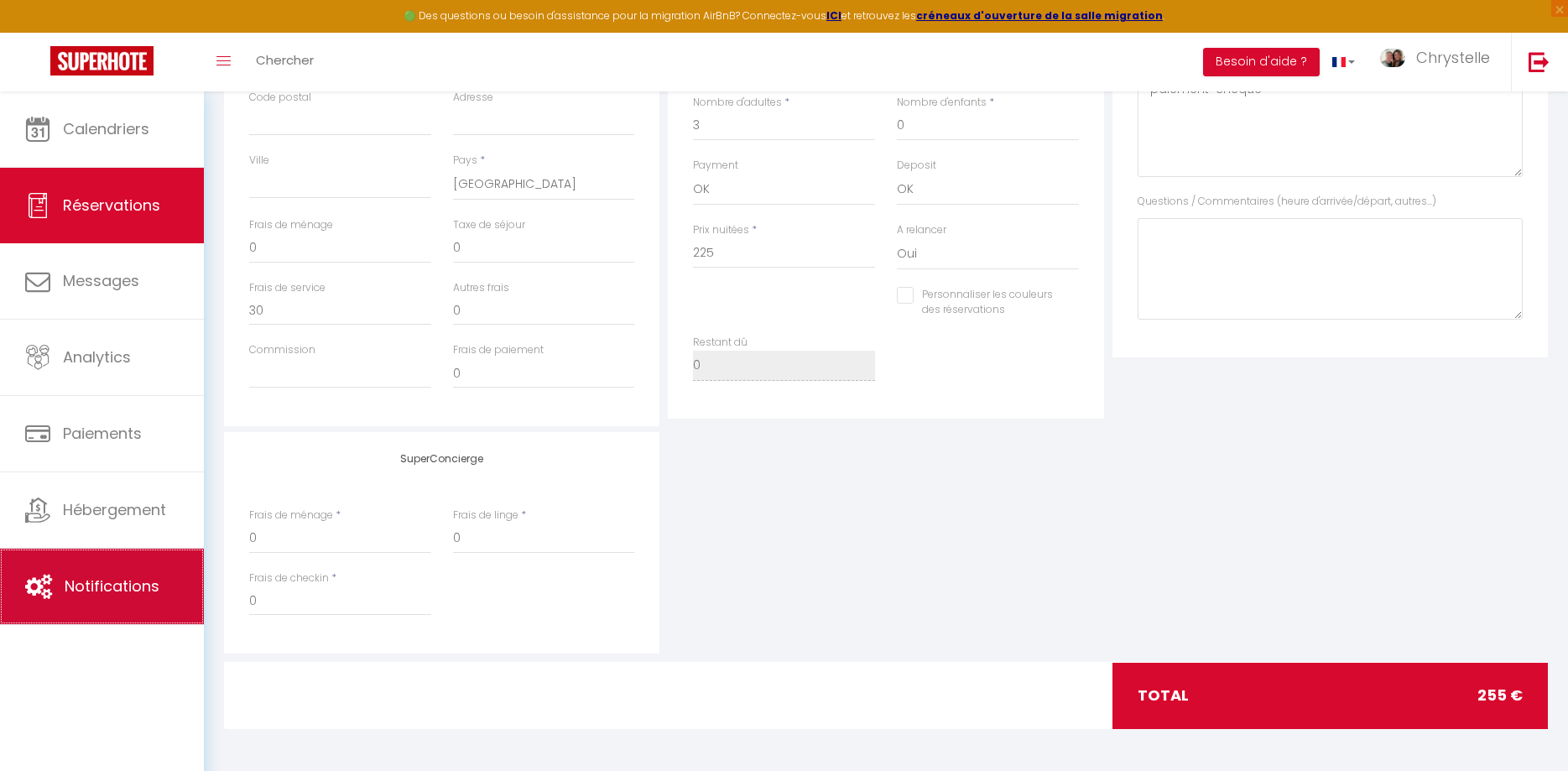
click at [85, 580] on link "Notifications" at bounding box center [102, 586] width 204 height 75
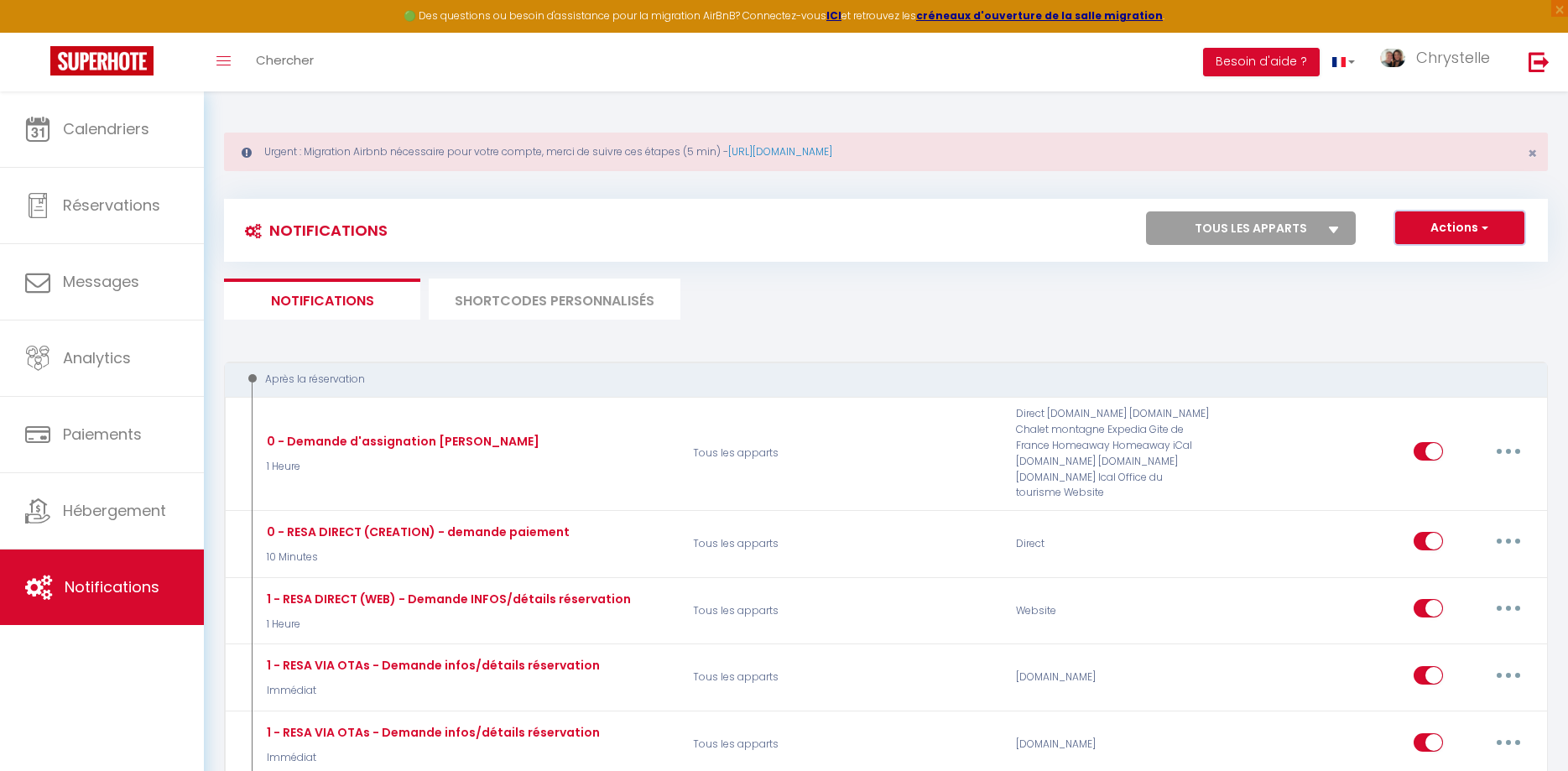
click at [1485, 224] on span "button" at bounding box center [1483, 227] width 10 height 17
click at [1400, 283] on link "Exporter" at bounding box center [1437, 286] width 175 height 22
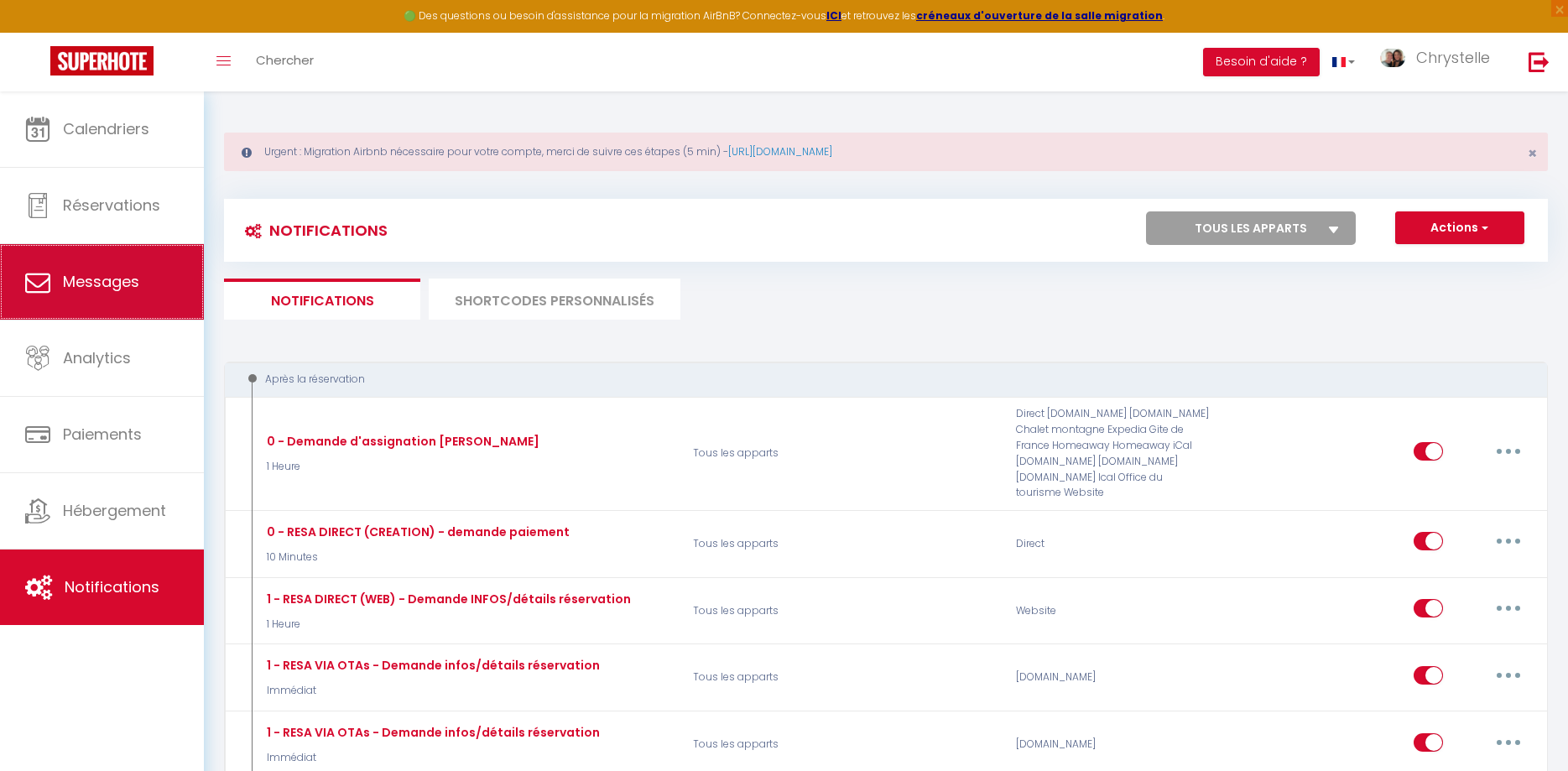
click at [142, 290] on link "Messages" at bounding box center [102, 281] width 204 height 75
select select "message"
